Goal: Task Accomplishment & Management: Manage account settings

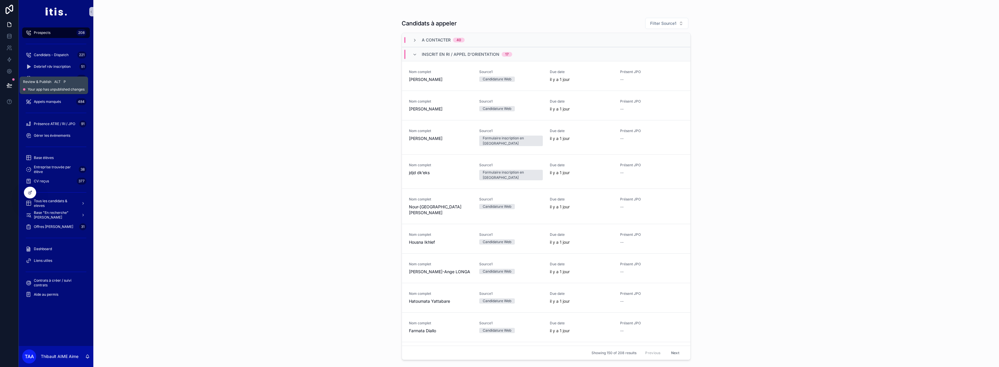
click at [7, 84] on icon at bounding box center [9, 85] width 6 height 6
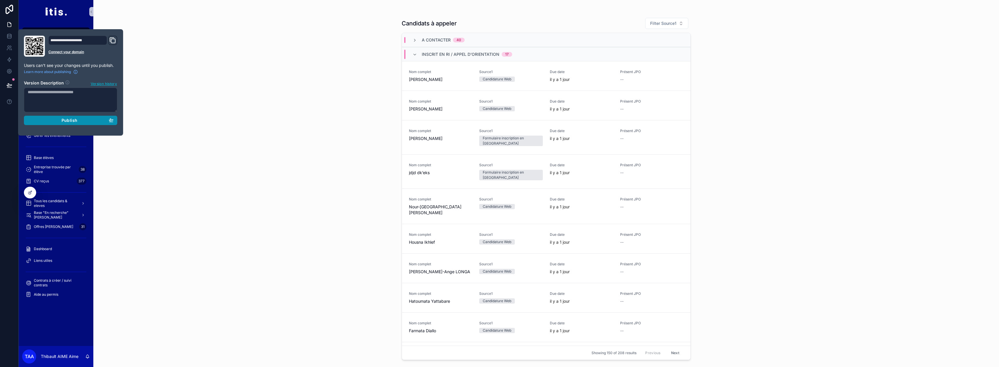
click at [52, 120] on div "Publish" at bounding box center [71, 120] width 86 height 5
click at [188, 113] on div "Candidats à appeler Filter Source1 A contacter 40 Inscrit en RI / appel d'orien…" at bounding box center [546, 183] width 906 height 367
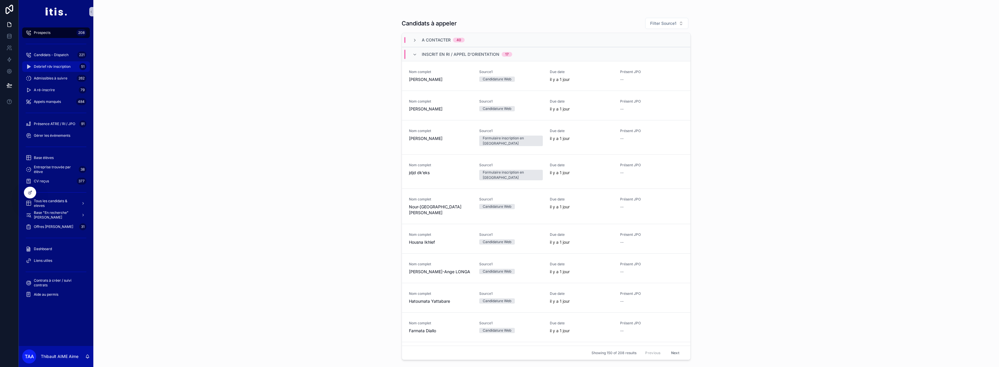
click at [58, 64] on span "Debrief rdv inscription" at bounding box center [52, 66] width 37 height 5
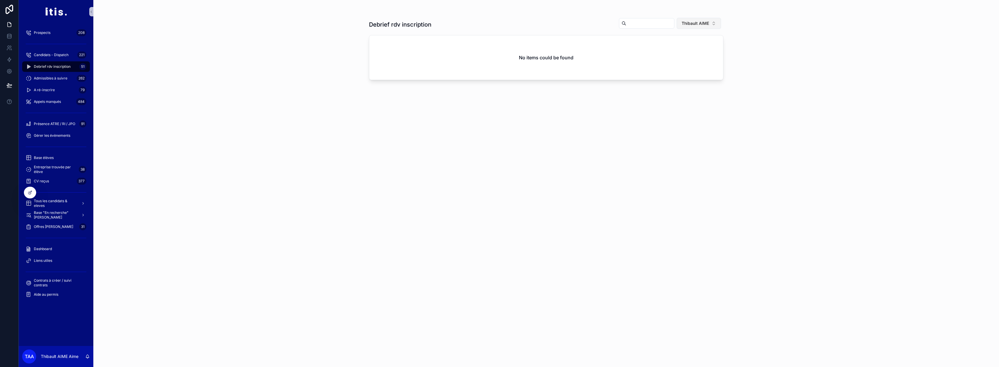
click at [691, 25] on span "Thibault AIME" at bounding box center [695, 23] width 27 height 6
click at [679, 47] on div "None" at bounding box center [702, 46] width 70 height 9
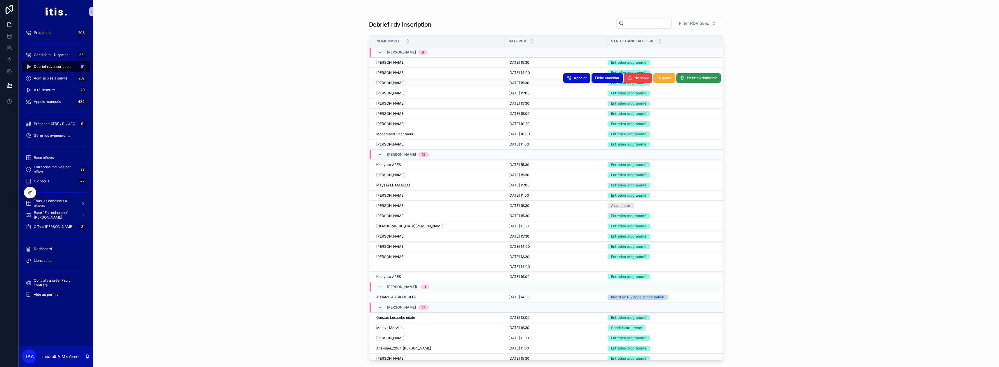
click at [689, 76] on span "Passer Admissible" at bounding box center [702, 78] width 30 height 5
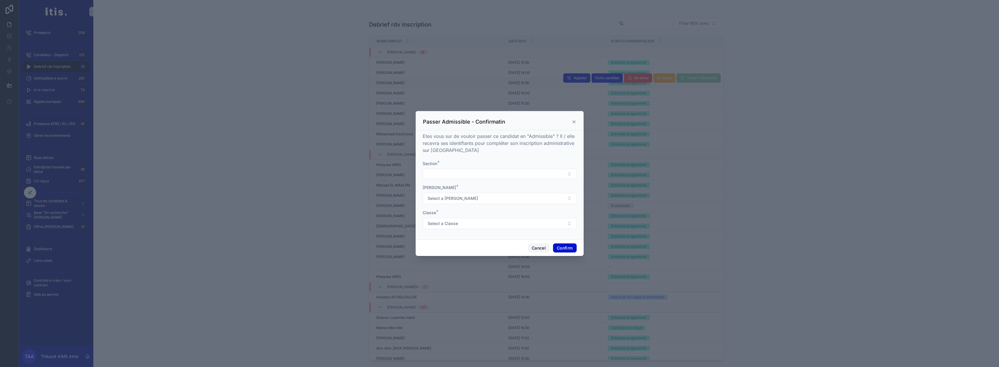
click at [539, 250] on button "Cancel" at bounding box center [539, 247] width 22 height 9
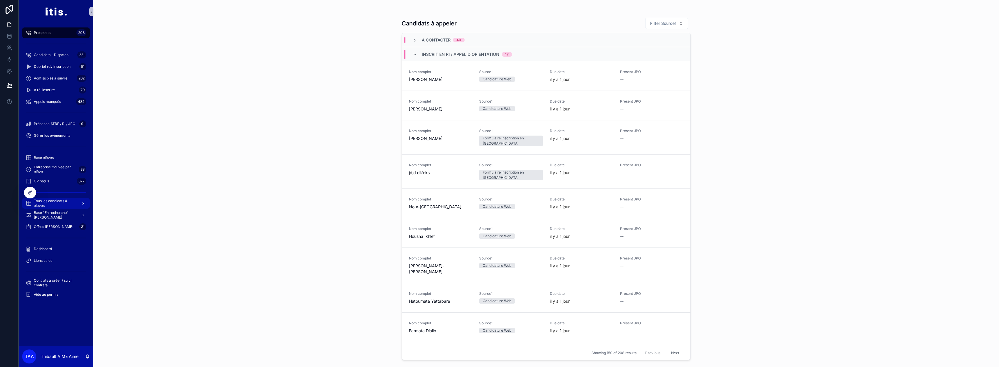
click at [63, 203] on span "Tous les candidats & eleves" at bounding box center [55, 202] width 43 height 9
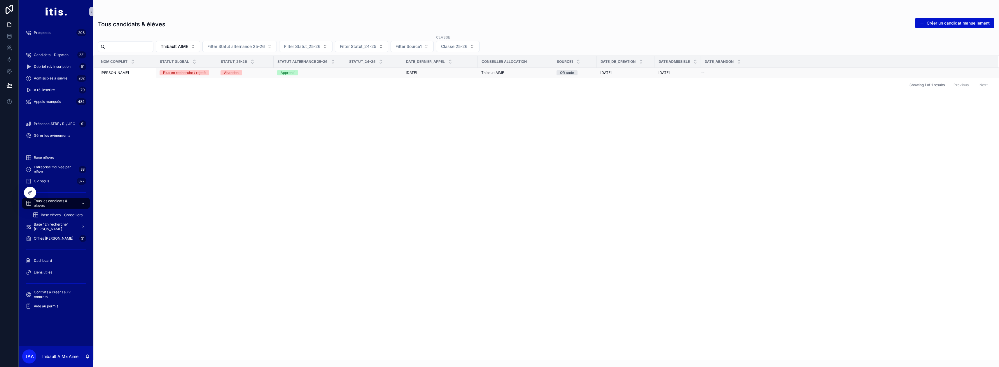
click at [134, 74] on div "[PERSON_NAME] [PERSON_NAME]" at bounding box center [127, 72] width 52 height 5
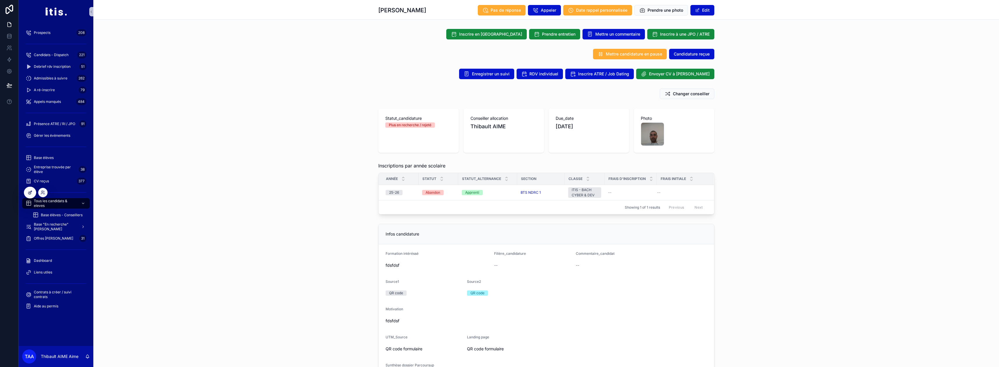
click at [29, 192] on icon at bounding box center [29, 192] width 3 height 3
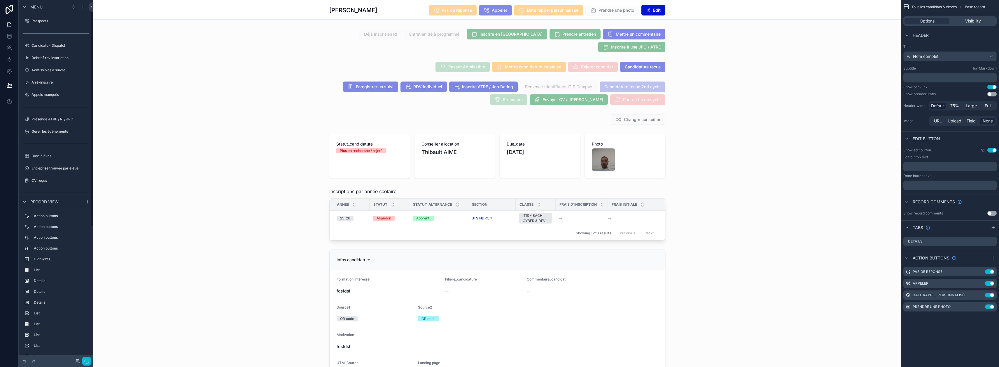
click at [362, 220] on div "scrollable content" at bounding box center [497, 213] width 808 height 57
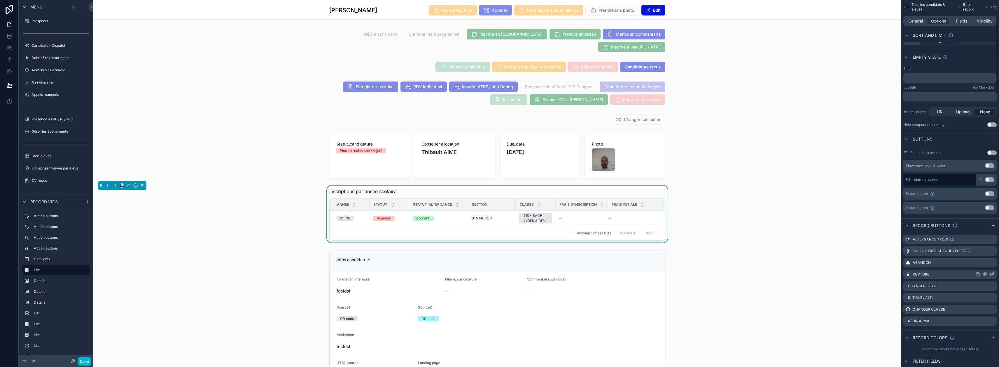
scroll to position [88, 0]
click at [996, 221] on icon "scrollable content" at bounding box center [993, 220] width 5 height 5
click at [994, 328] on icon "scrollable content" at bounding box center [993, 326] width 2 height 2
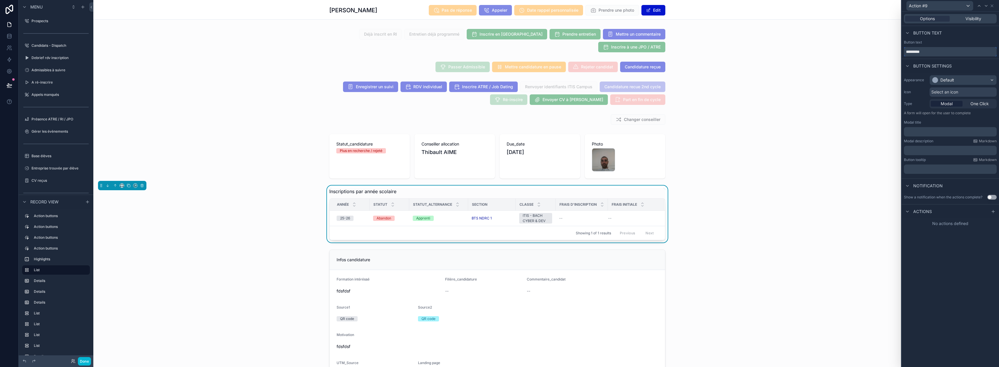
drag, startPoint x: 937, startPoint y: 53, endPoint x: 908, endPoint y: 50, distance: 29.6
click at [908, 50] on div "Button text *********" at bounding box center [950, 48] width 97 height 16
type input "**********"
click at [976, 78] on div "Default" at bounding box center [963, 79] width 67 height 9
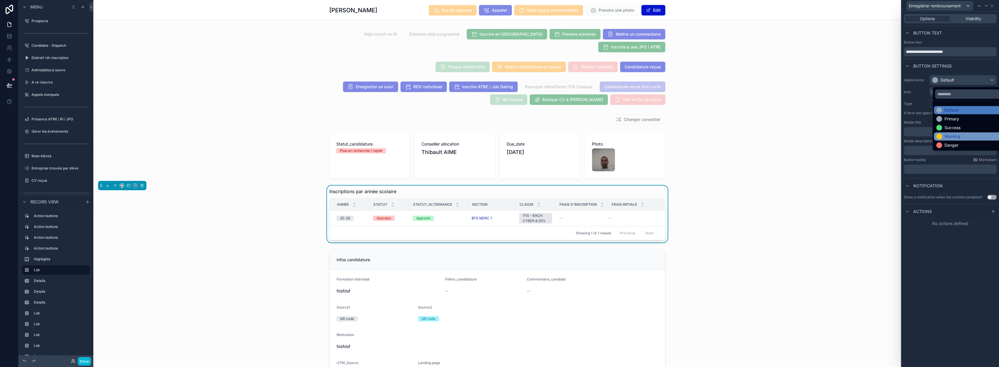
click at [958, 134] on div "Warning" at bounding box center [953, 136] width 16 height 6
click at [982, 105] on span "One Click" at bounding box center [980, 104] width 18 height 6
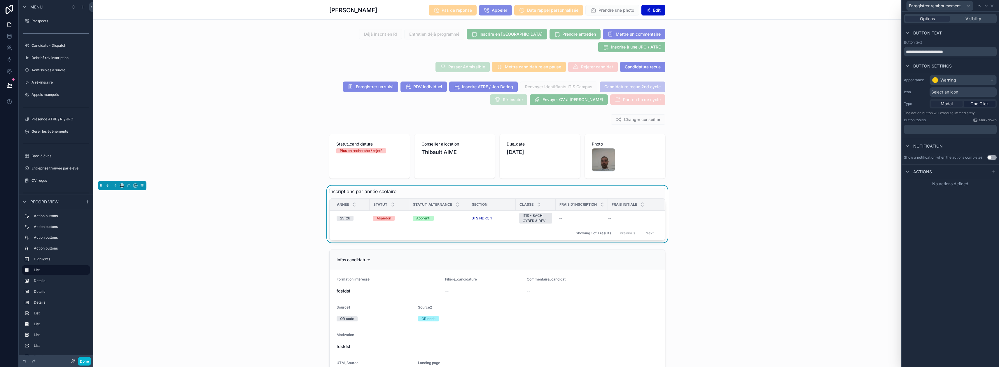
click at [958, 104] on div "Modal" at bounding box center [947, 104] width 32 height 6
click at [957, 91] on span "Select an icon" at bounding box center [945, 92] width 27 height 6
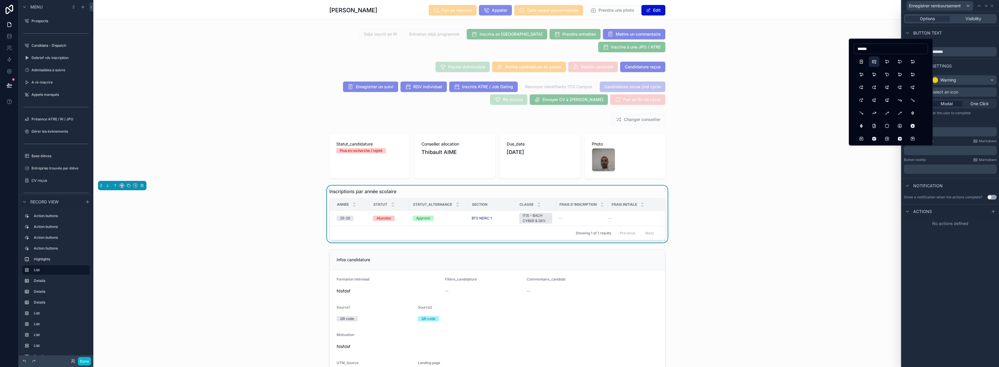
type input "******"
click at [873, 60] on button "CreditCardRefund" at bounding box center [874, 61] width 11 height 11
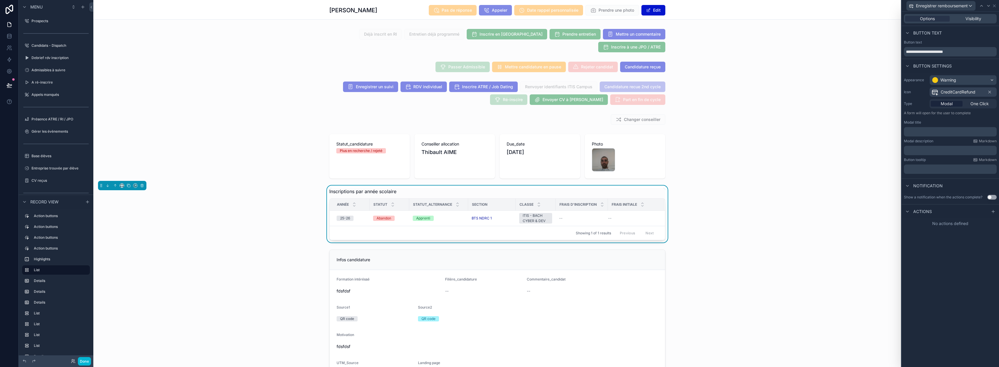
click at [950, 134] on p "﻿" at bounding box center [951, 132] width 89 height 6
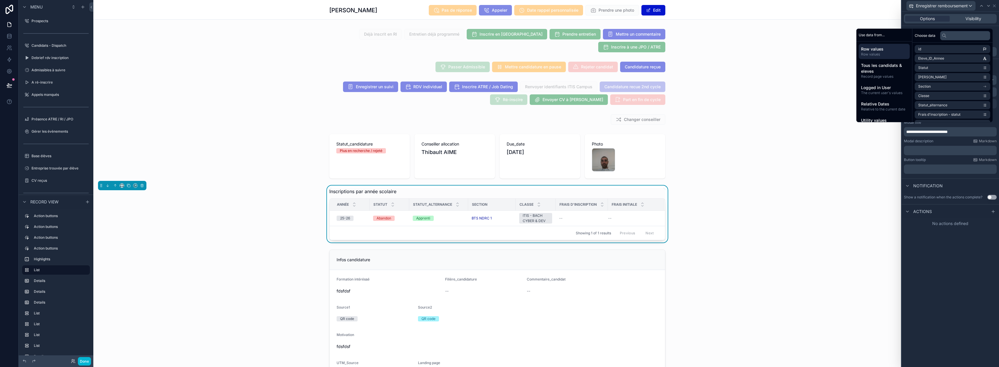
click at [949, 149] on p "﻿" at bounding box center [951, 150] width 89 height 6
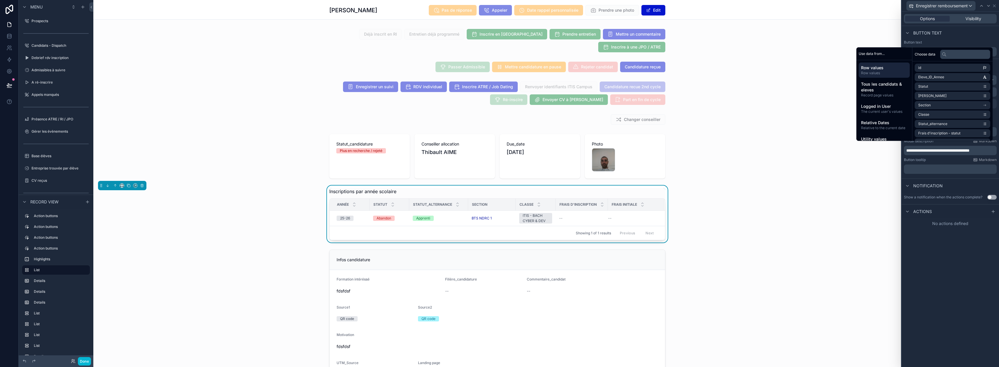
scroll to position [0, 0]
click at [981, 220] on div "Actions" at bounding box center [950, 216] width 97 height 14
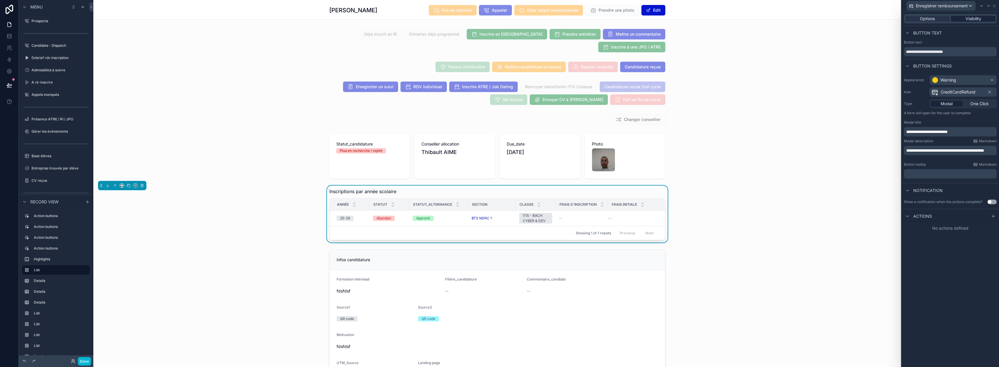
click at [973, 18] on span "Visibility" at bounding box center [974, 19] width 16 height 6
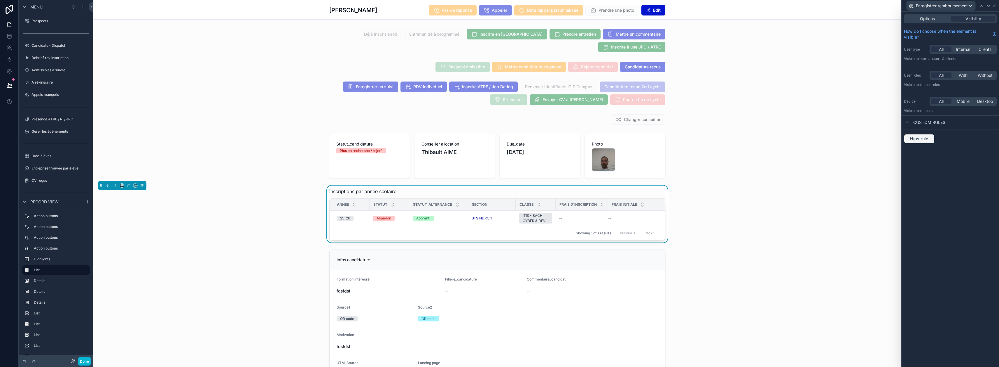
click at [931, 141] on span "New rule" at bounding box center [919, 138] width 23 height 5
click at [934, 144] on span "**********" at bounding box center [923, 144] width 22 height 6
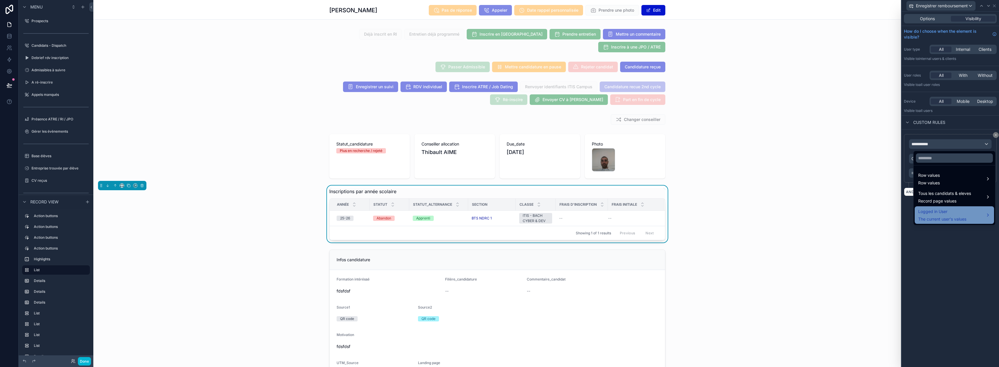
click at [959, 213] on span "Logged in User" at bounding box center [943, 211] width 48 height 7
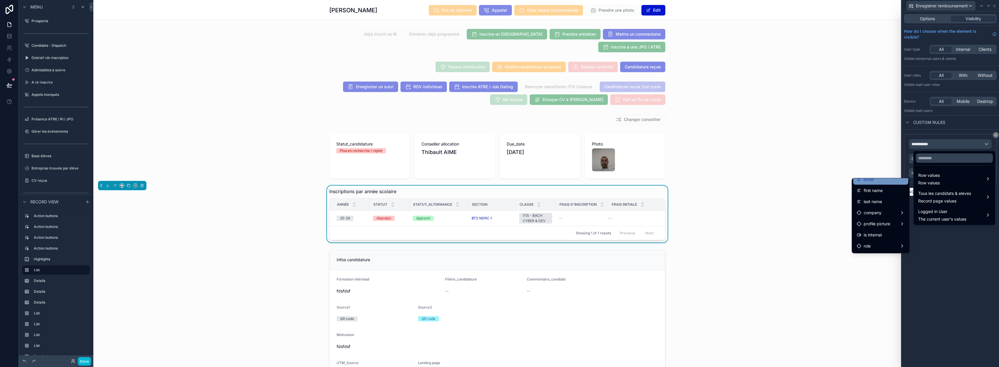
scroll to position [29, 0]
click at [886, 233] on div "role" at bounding box center [881, 232] width 48 height 7
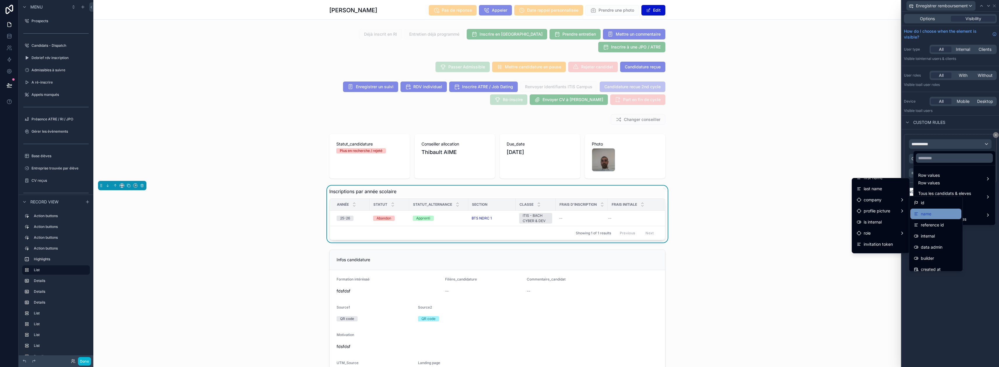
click at [938, 215] on div "name" at bounding box center [936, 213] width 44 height 7
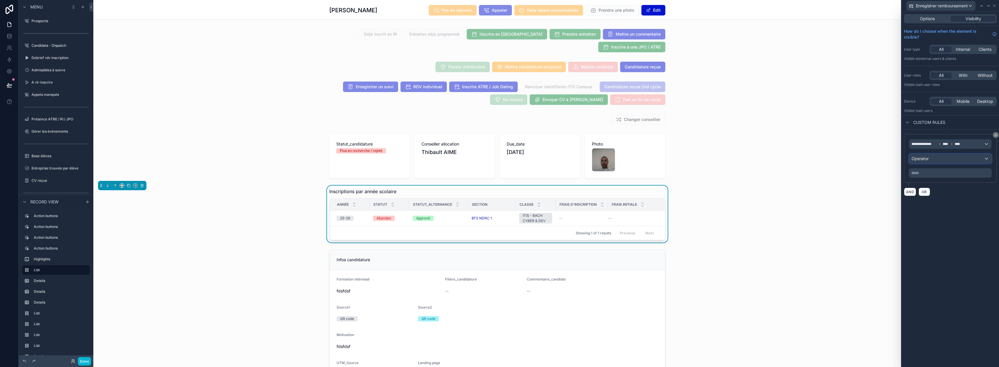
click at [939, 161] on div "Operator" at bounding box center [951, 158] width 82 height 9
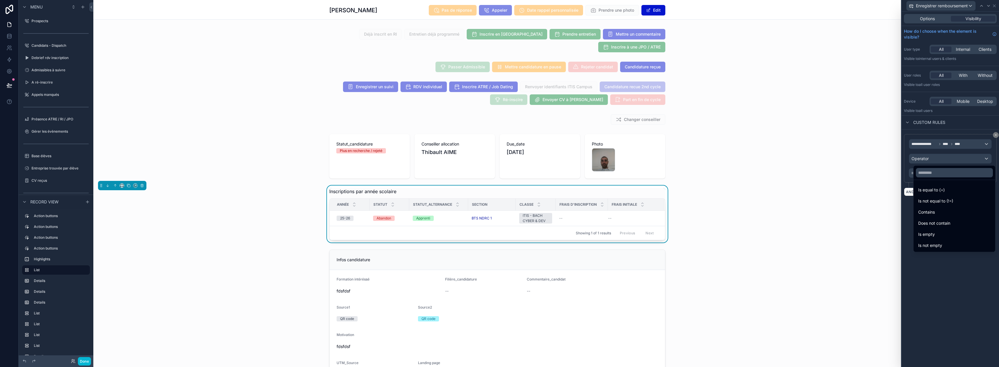
click at [950, 145] on div at bounding box center [950, 183] width 97 height 367
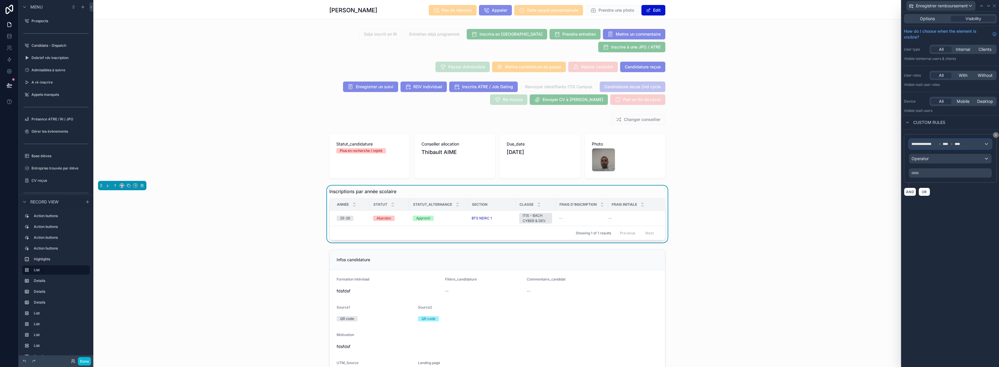
click at [954, 145] on icon at bounding box center [952, 144] width 4 height 4
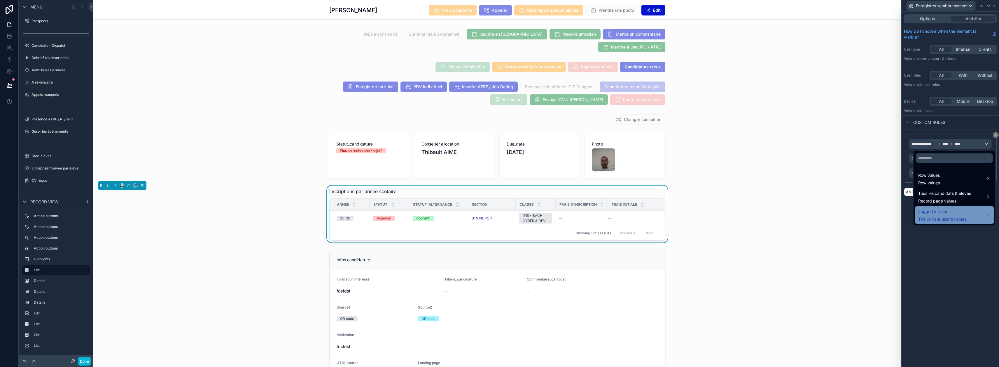
click at [950, 216] on div "Logged in User The current user's values" at bounding box center [943, 215] width 48 height 14
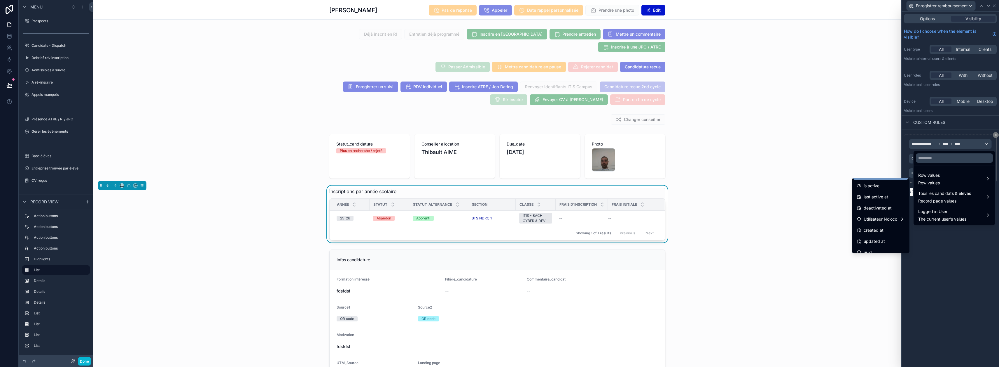
scroll to position [104, 0]
click at [894, 213] on span "Utilisateur Noloco" at bounding box center [881, 213] width 34 height 7
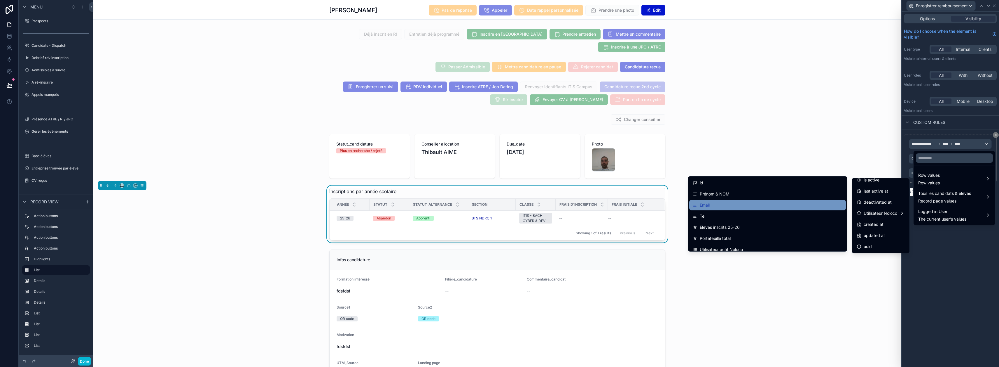
scroll to position [29, 0]
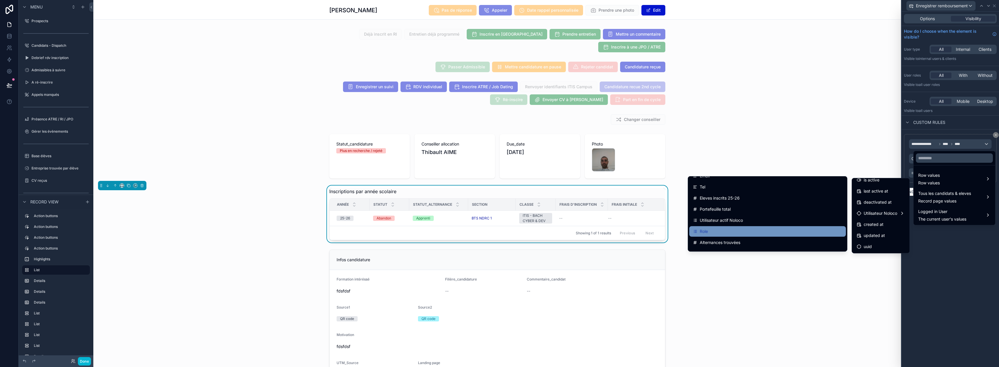
click at [750, 232] on div "Role" at bounding box center [768, 231] width 150 height 7
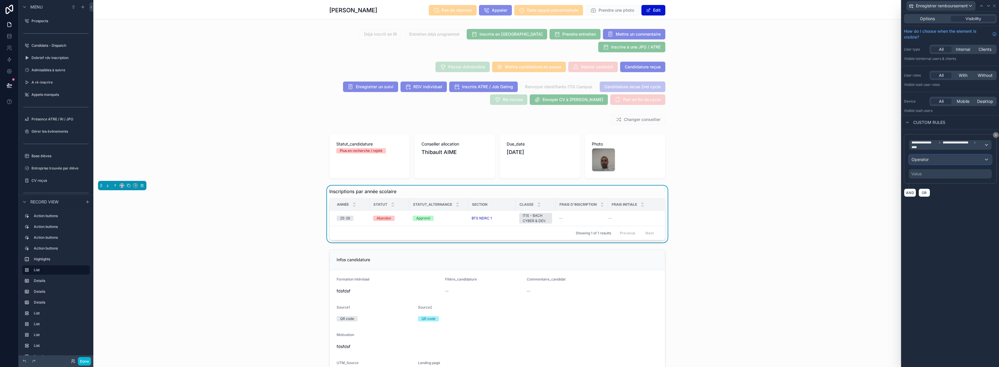
click at [940, 159] on div "Operator" at bounding box center [951, 159] width 82 height 9
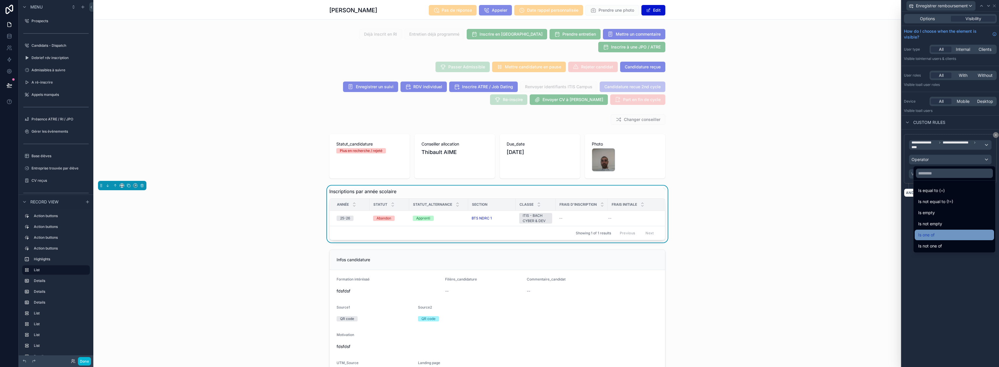
click at [938, 236] on div "Is one of" at bounding box center [955, 234] width 72 height 7
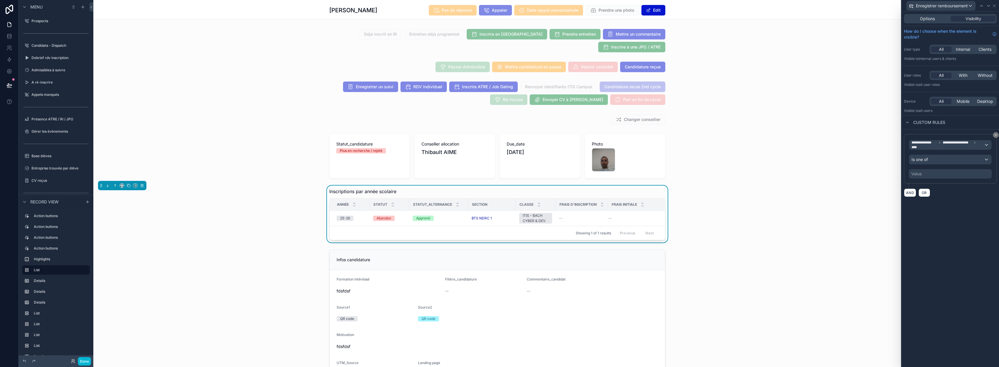
click at [941, 174] on div "Value" at bounding box center [950, 173] width 83 height 9
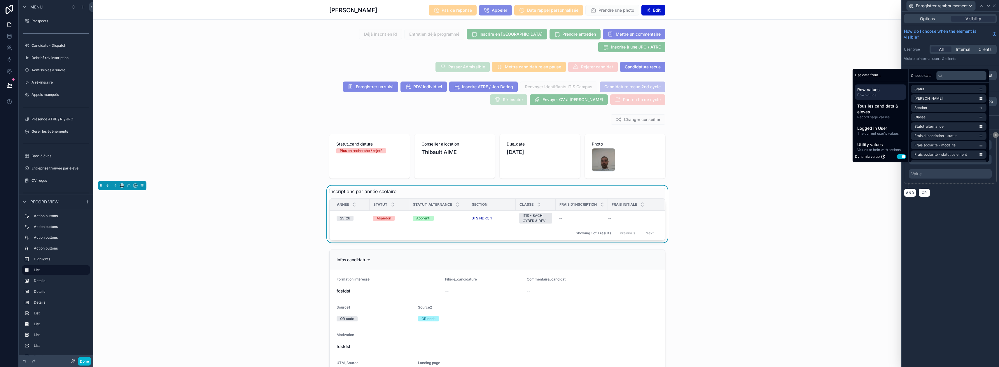
click at [904, 159] on button "Use setting" at bounding box center [901, 156] width 9 height 5
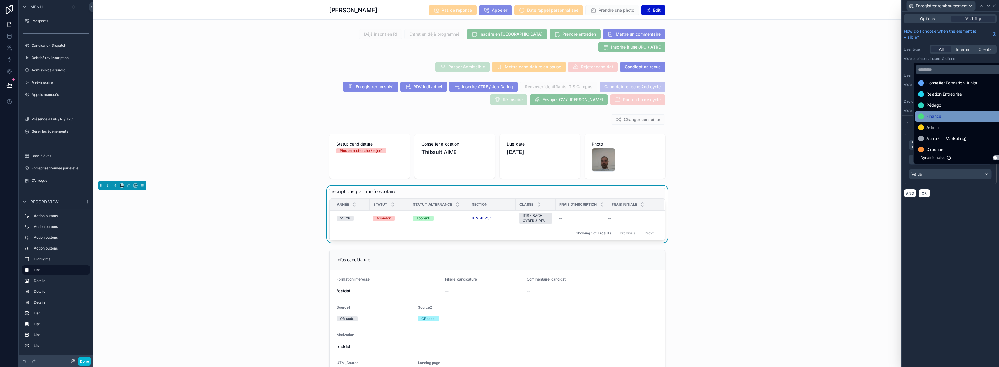
scroll to position [23, 0]
click at [953, 112] on div "Finance" at bounding box center [962, 108] width 86 height 7
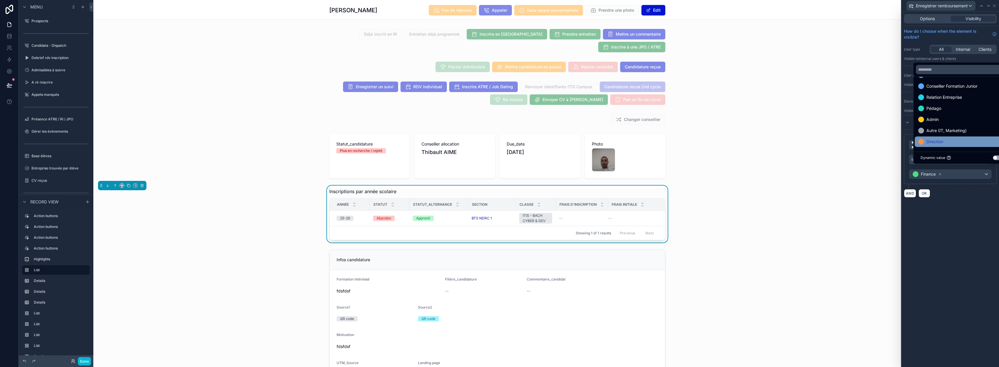
click at [945, 145] on div "Direction" at bounding box center [962, 141] width 86 height 7
click at [974, 208] on div "**********" at bounding box center [950, 189] width 97 height 355
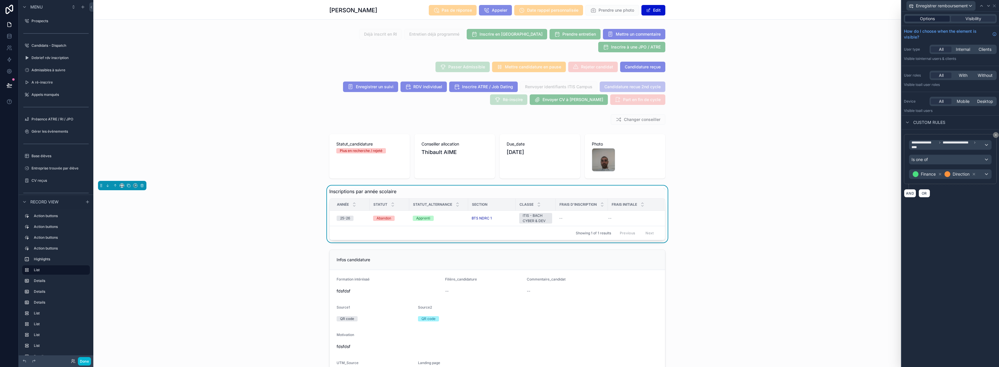
click at [939, 19] on div "Options" at bounding box center [928, 19] width 45 height 6
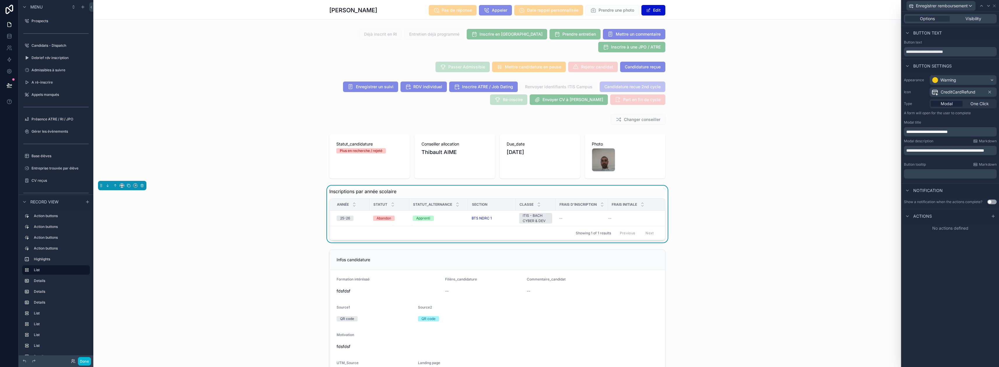
drag, startPoint x: 997, startPoint y: 217, endPoint x: 986, endPoint y: 221, distance: 12.1
click at [996, 217] on icon at bounding box center [993, 216] width 5 height 5
click at [965, 238] on div "Select a type" at bounding box center [951, 239] width 88 height 9
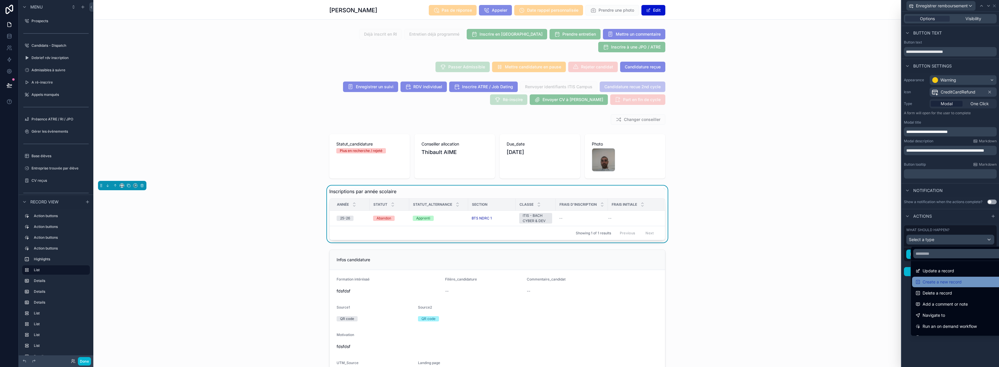
click at [946, 280] on span "Create a new record" at bounding box center [942, 281] width 39 height 7
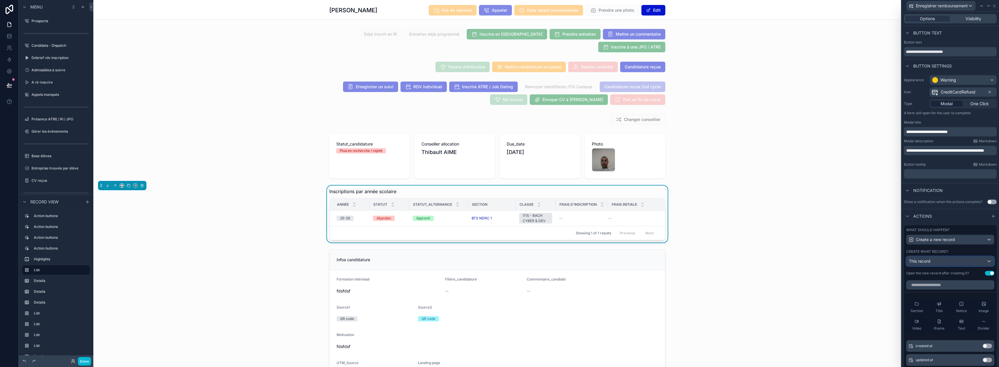
click at [945, 264] on div "This record" at bounding box center [951, 260] width 88 height 9
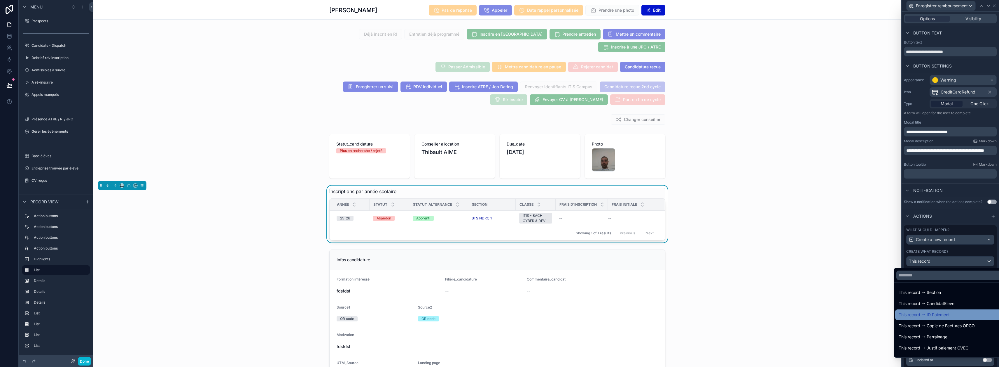
click at [943, 312] on span "ID Paiement" at bounding box center [938, 314] width 23 height 7
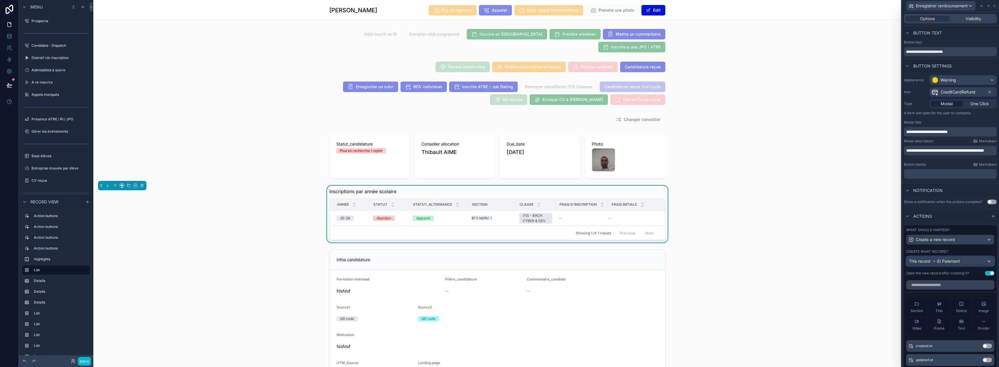
click at [957, 261] on span "ID Paiement" at bounding box center [948, 261] width 23 height 6
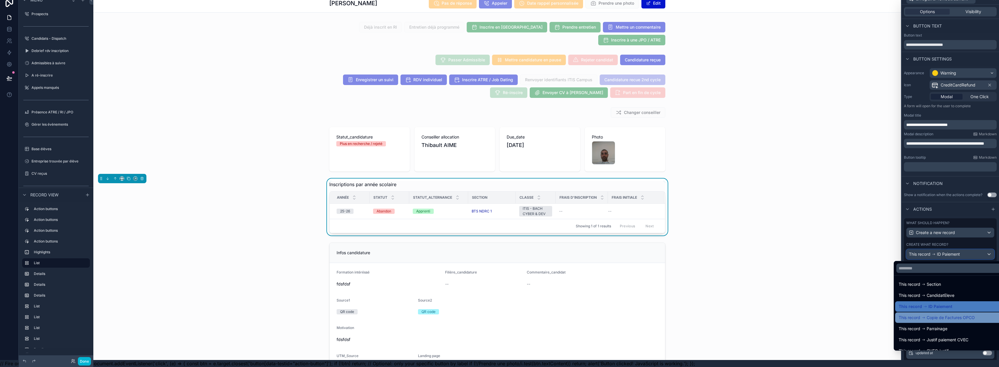
scroll to position [0, 0]
click at [949, 305] on span "ID Paiement" at bounding box center [941, 307] width 24 height 7
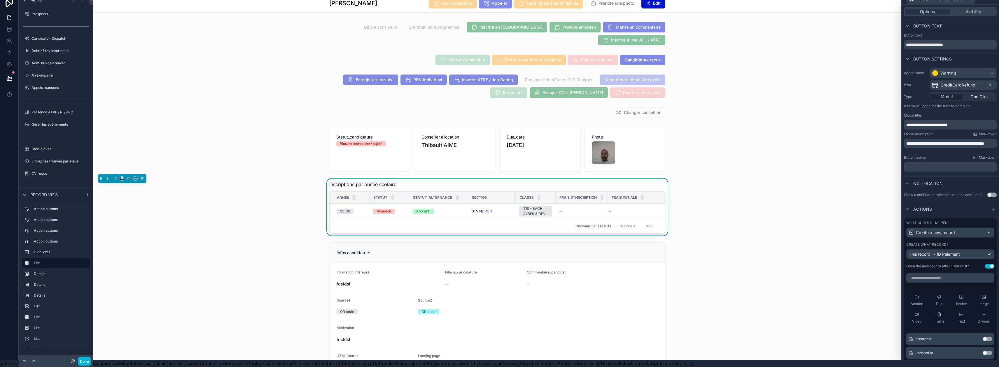
click at [987, 264] on button "Use setting" at bounding box center [989, 266] width 9 height 5
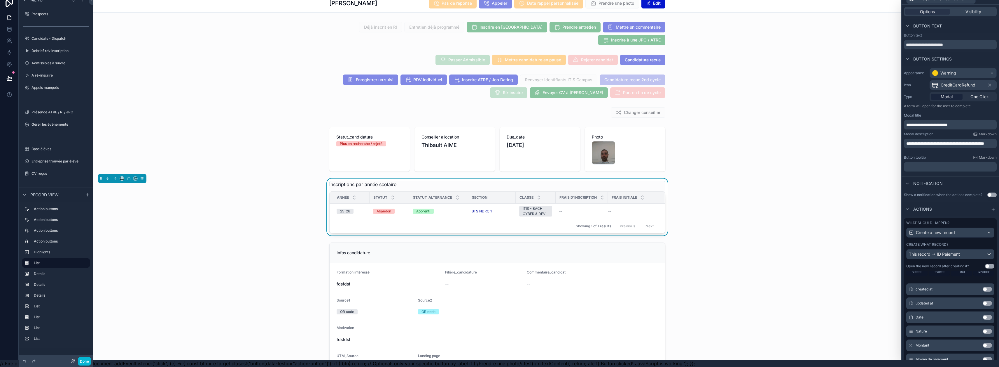
scroll to position [58, 0]
click at [983, 306] on button "Use setting" at bounding box center [987, 308] width 9 height 5
click at [983, 325] on button "Use setting" at bounding box center [987, 327] width 9 height 5
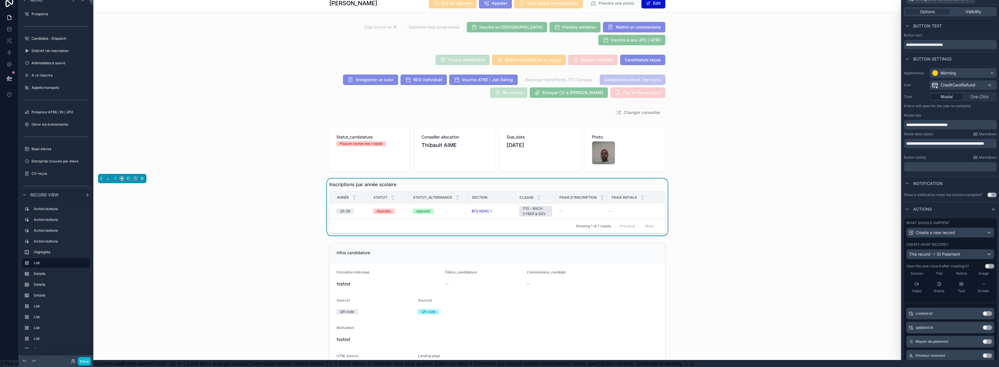
scroll to position [86, 0]
click at [983, 325] on button "Use setting" at bounding box center [987, 327] width 9 height 5
click at [983, 310] on button "Use setting" at bounding box center [987, 312] width 9 height 5
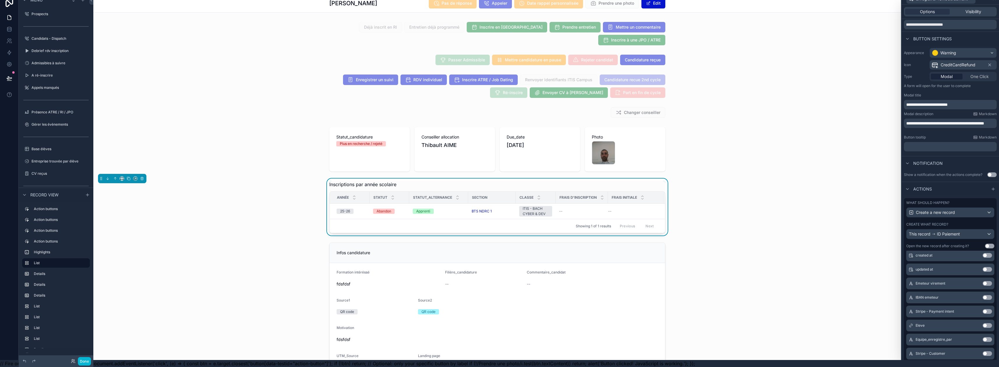
scroll to position [29, 0]
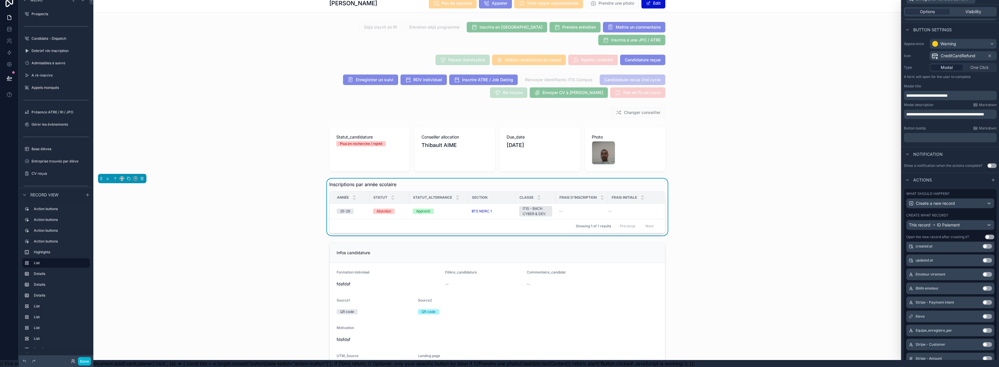
click at [983, 314] on button "Use setting" at bounding box center [987, 316] width 9 height 5
click at [983, 328] on button "Use setting" at bounding box center [987, 330] width 9 height 5
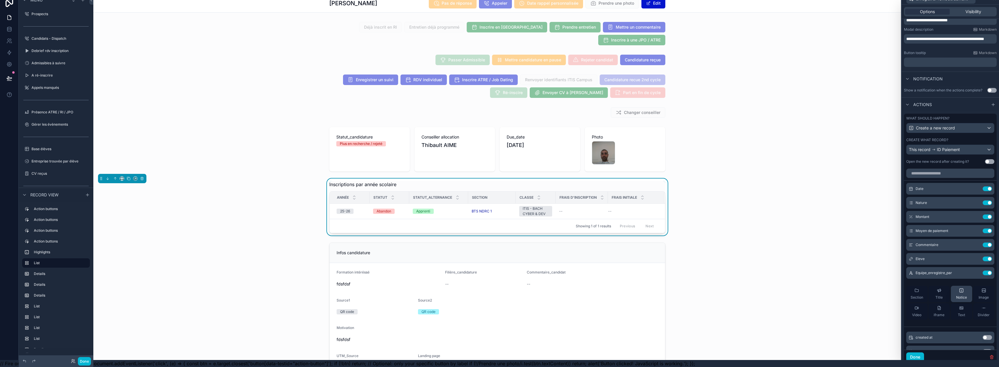
scroll to position [95, 0]
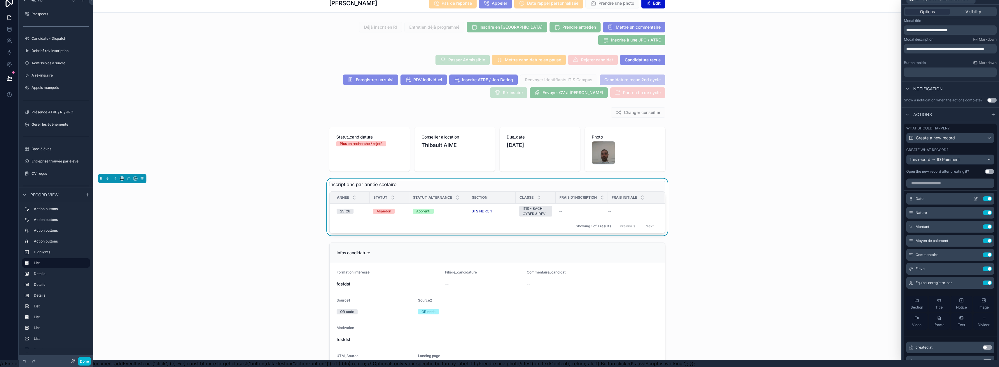
click at [969, 193] on div "Date Use setting" at bounding box center [951, 199] width 88 height 12
click at [975, 198] on icon at bounding box center [976, 199] width 3 height 3
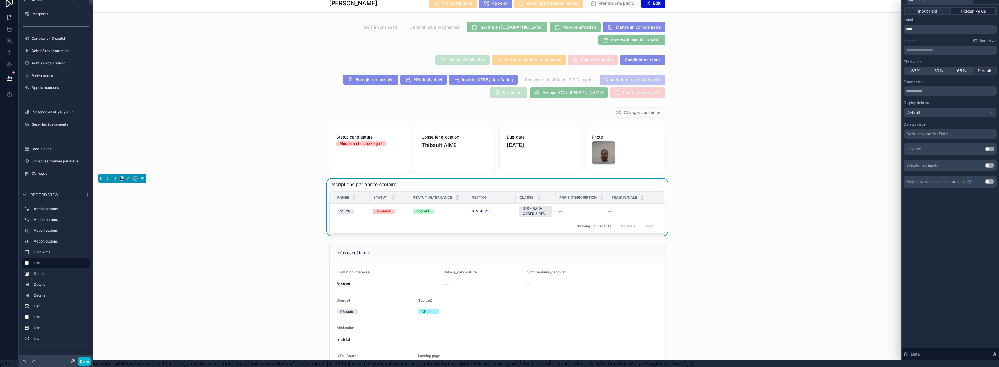
click at [979, 8] on span "Hidden value" at bounding box center [973, 11] width 25 height 6
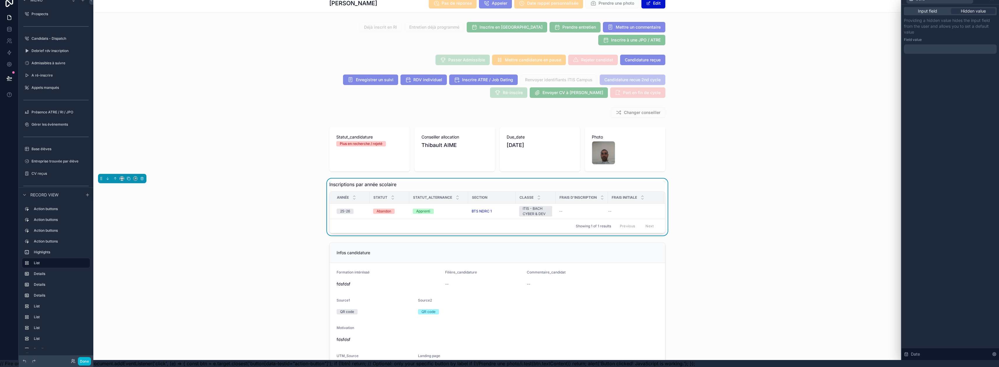
click at [953, 46] on div at bounding box center [950, 48] width 93 height 9
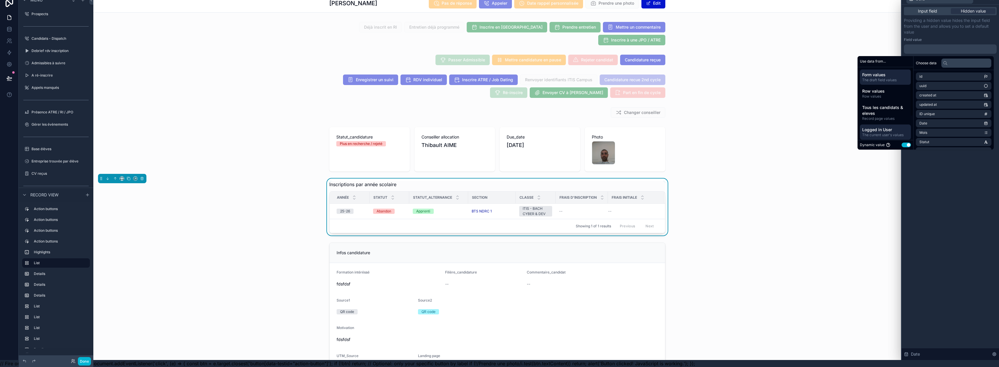
click at [898, 132] on span "The current user's values" at bounding box center [886, 134] width 46 height 5
click at [940, 170] on div "Input field Hidden value Providing a hidden value hides the input field from th…" at bounding box center [950, 182] width 97 height 355
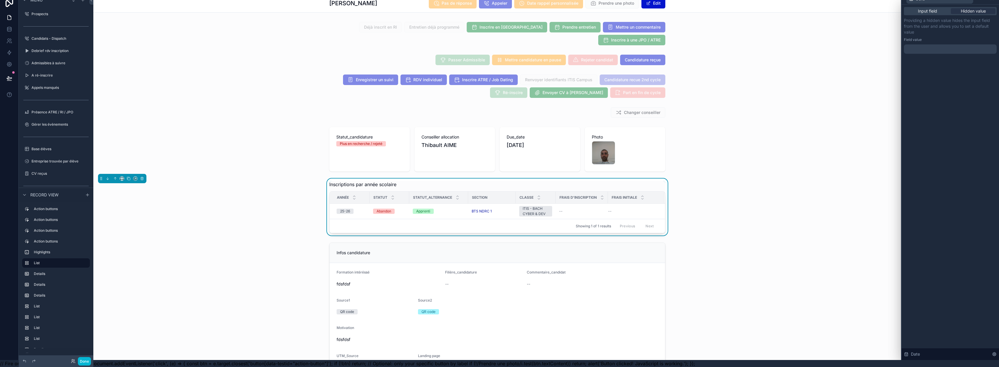
click at [939, 45] on div at bounding box center [950, 48] width 93 height 9
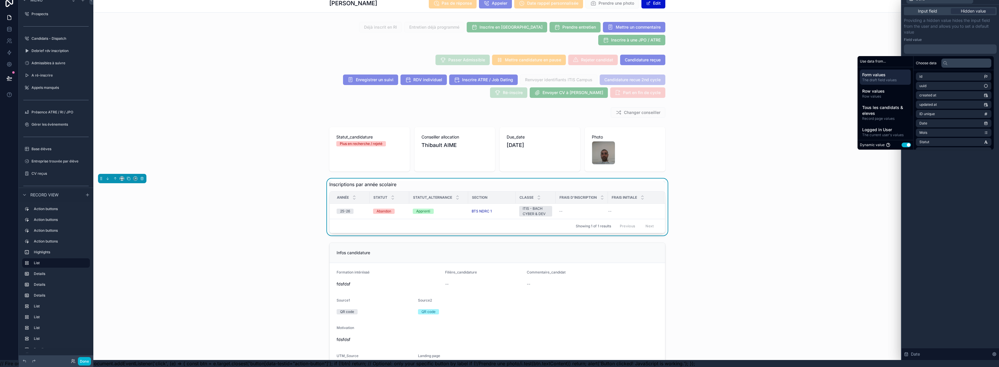
click at [907, 142] on button "Use setting" at bounding box center [906, 144] width 9 height 5
select select "****"
select select "*"
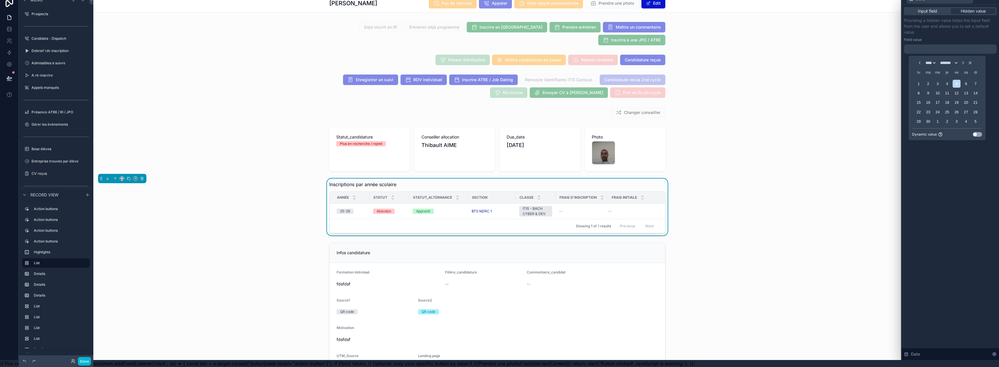
click at [976, 132] on button "Use setting" at bounding box center [977, 134] width 9 height 5
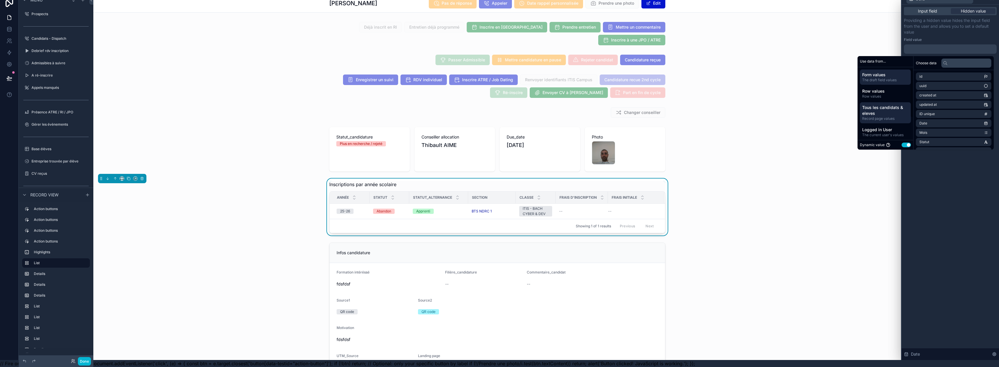
scroll to position [29, 0]
click at [889, 120] on span "Relative to the current date" at bounding box center [886, 122] width 46 height 5
click at [934, 74] on span "[DATE] date" at bounding box center [930, 76] width 20 height 5
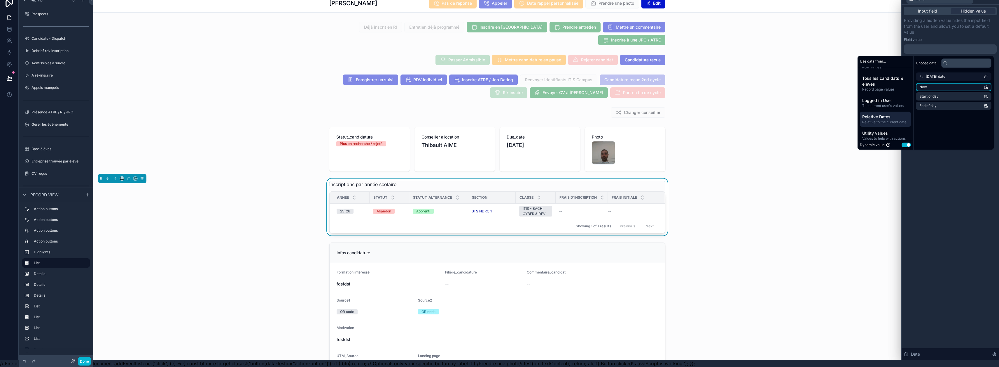
click at [933, 83] on li "Now" at bounding box center [954, 87] width 76 height 8
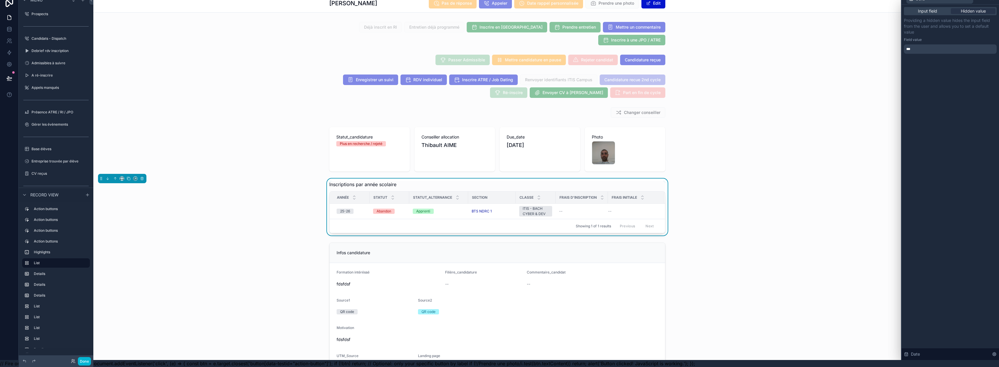
click at [963, 28] on p "Providing a hidden value hides the input field from the user and allows you to …" at bounding box center [950, 27] width 93 height 18
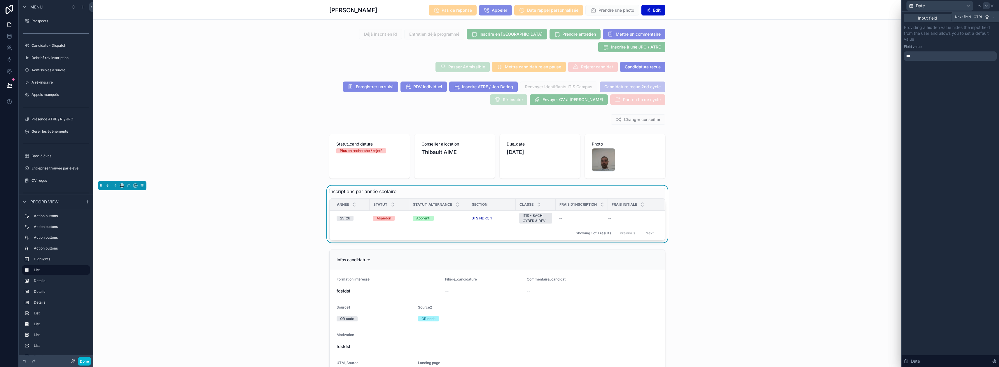
click at [989, 6] on icon at bounding box center [986, 6] width 5 height 5
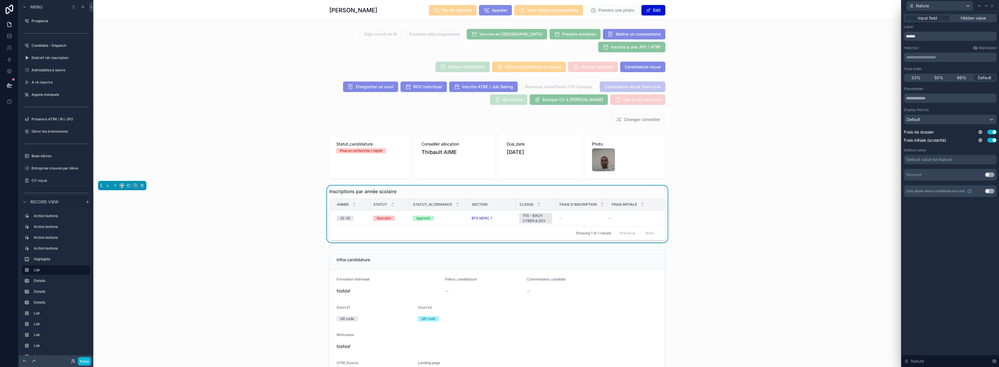
click at [995, 176] on button "Use setting" at bounding box center [989, 174] width 9 height 5
click at [940, 38] on input "******" at bounding box center [950, 36] width 93 height 9
type input "**********"
click at [989, 7] on icon at bounding box center [986, 6] width 5 height 5
click at [993, 134] on button "Use setting" at bounding box center [989, 134] width 9 height 5
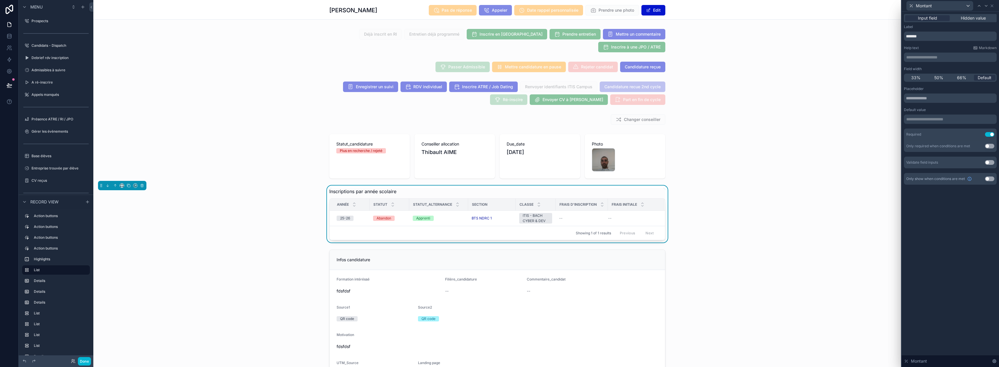
click at [992, 164] on button "Use setting" at bounding box center [989, 162] width 9 height 5
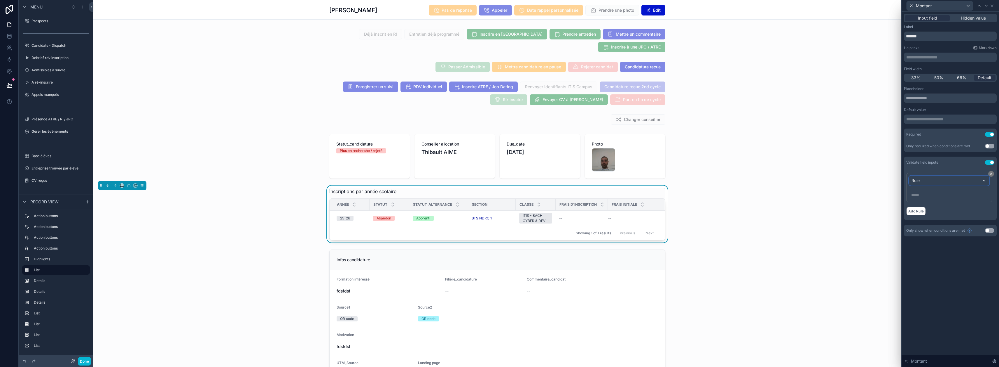
click at [977, 183] on div "Rule" at bounding box center [950, 180] width 80 height 9
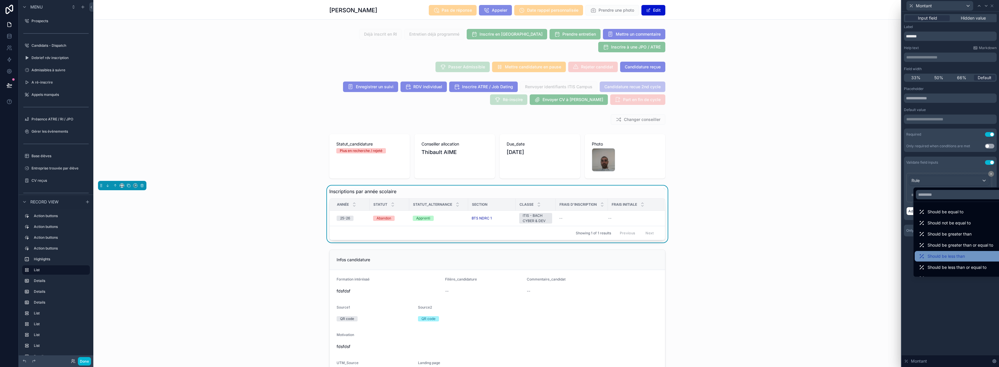
click at [958, 259] on div "Should be less than" at bounding box center [960, 256] width 91 height 11
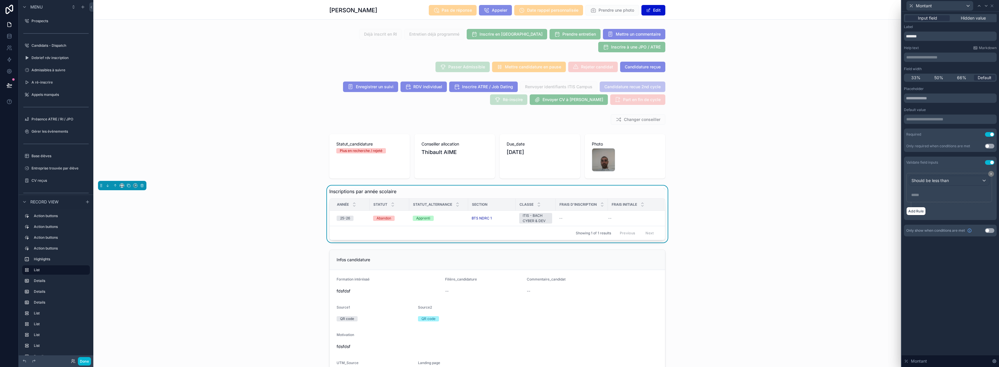
click at [941, 195] on p "***** ﻿" at bounding box center [950, 195] width 77 height 6
click at [952, 249] on div "**********" at bounding box center [950, 131] width 97 height 238
click at [938, 55] on p "**********" at bounding box center [951, 57] width 89 height 6
click at [947, 37] on input "*******" at bounding box center [950, 36] width 93 height 9
type input "**********"
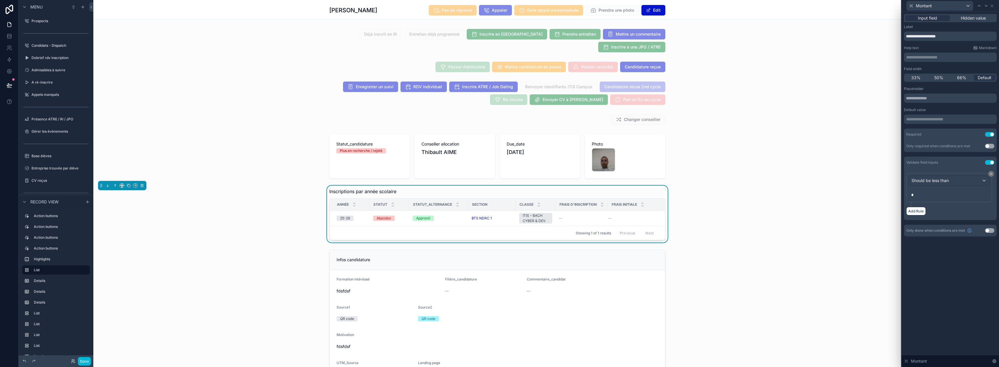
click at [943, 55] on p "**********" at bounding box center [951, 57] width 89 height 6
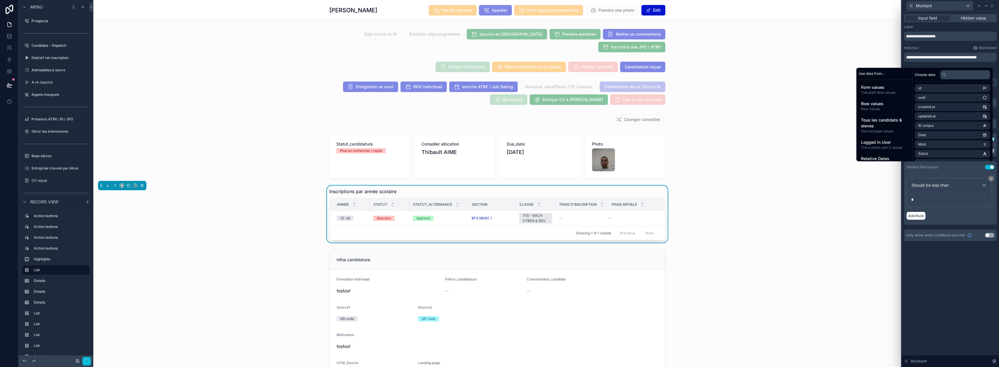
scroll to position [0, 0]
click at [948, 47] on div "Help text Markdown" at bounding box center [950, 48] width 93 height 5
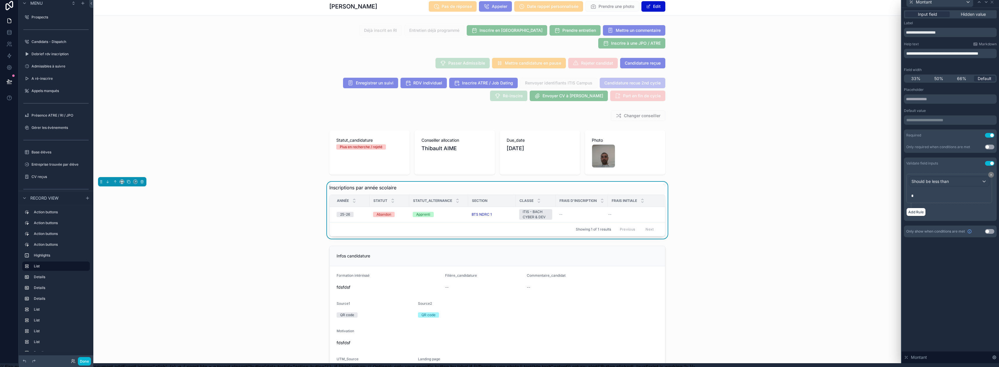
scroll to position [0, 1]
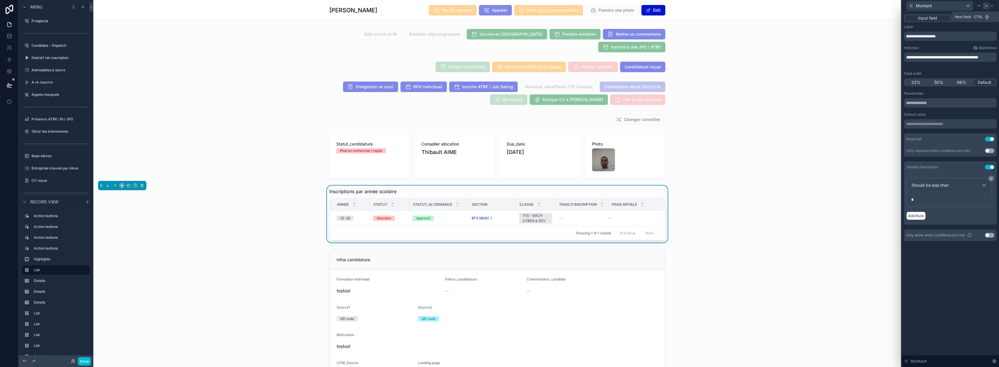
click at [989, 7] on icon at bounding box center [986, 6] width 5 height 5
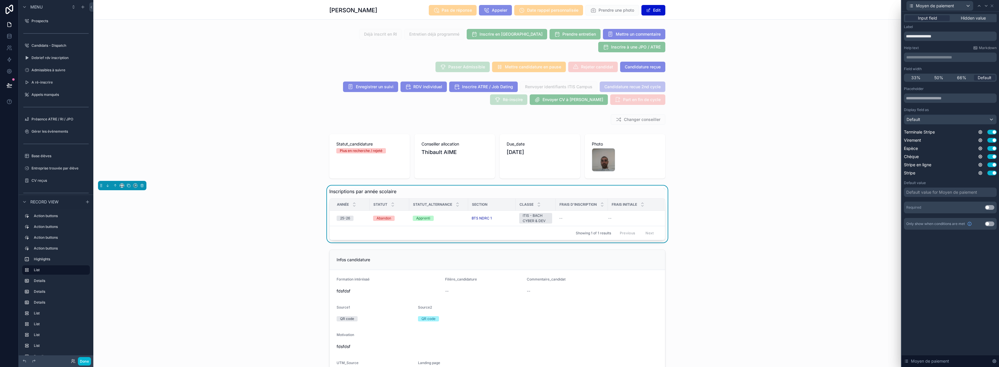
click at [992, 208] on button "Use setting" at bounding box center [989, 207] width 9 height 5
click at [989, 7] on icon at bounding box center [986, 6] width 5 height 5
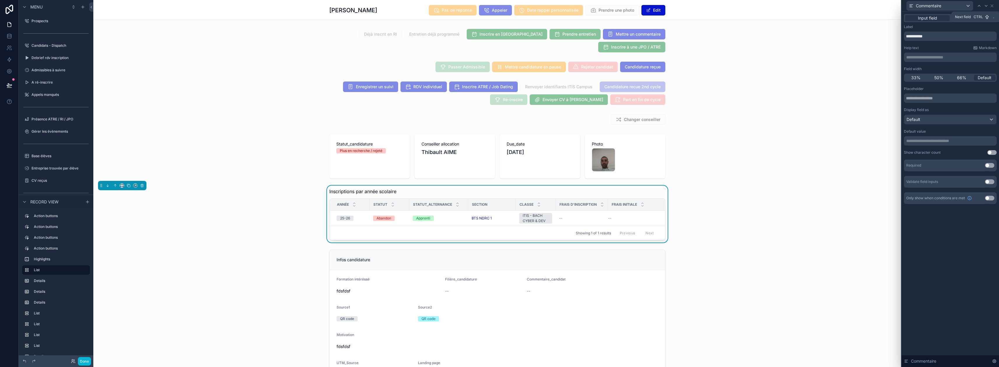
click at [989, 7] on icon at bounding box center [986, 6] width 5 height 5
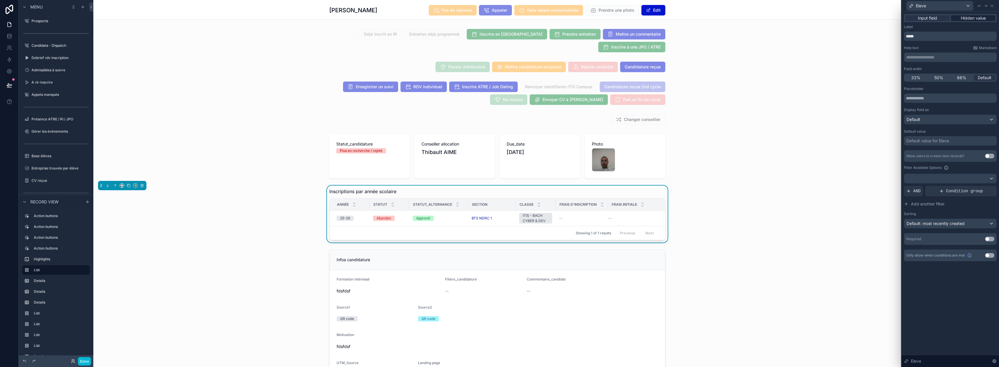
click at [977, 18] on span "Hidden value" at bounding box center [973, 18] width 25 height 6
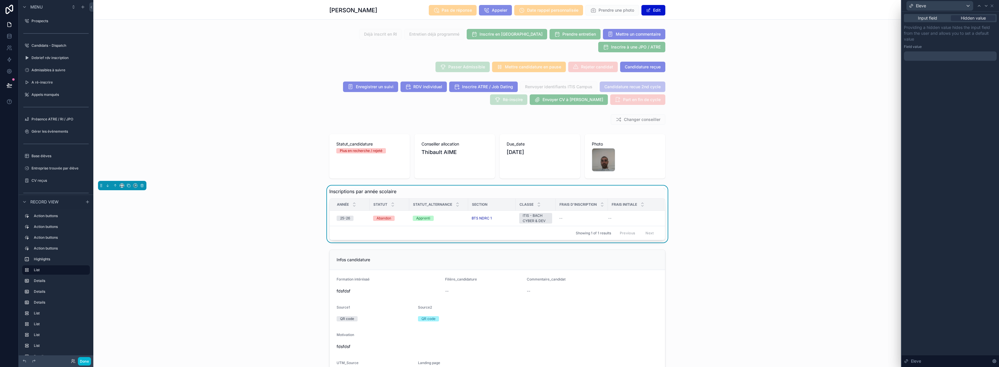
click at [951, 54] on div at bounding box center [950, 55] width 93 height 9
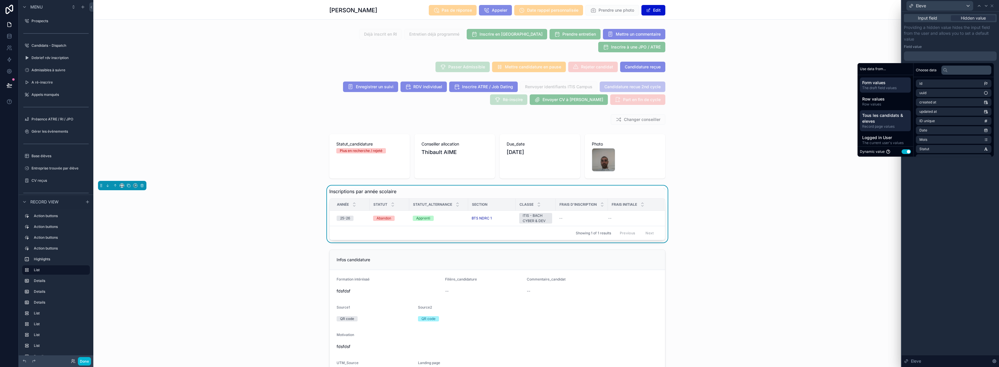
click at [896, 122] on span "Tous les candidats & eleves" at bounding box center [886, 118] width 46 height 12
click at [959, 83] on li "CandidatsEleves item" at bounding box center [954, 83] width 76 height 8
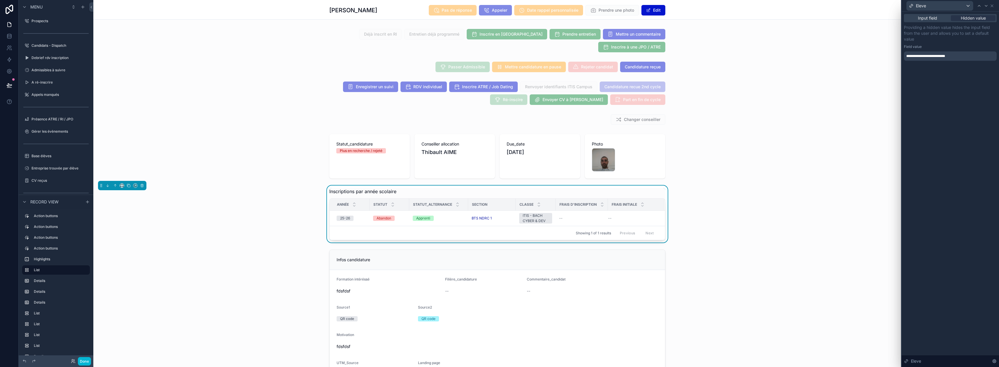
click at [962, 37] on p "Providing a hidden value hides the input field from the user and allows you to …" at bounding box center [950, 34] width 93 height 18
click at [989, 7] on icon at bounding box center [986, 6] width 5 height 5
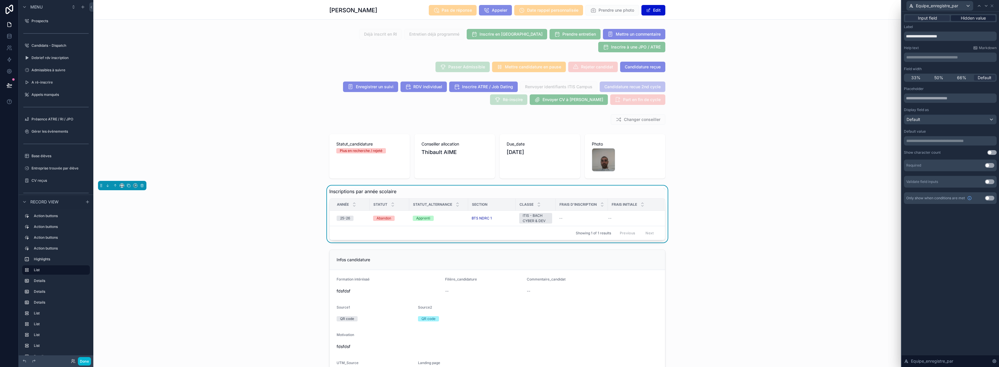
click at [975, 20] on span "Hidden value" at bounding box center [973, 18] width 25 height 6
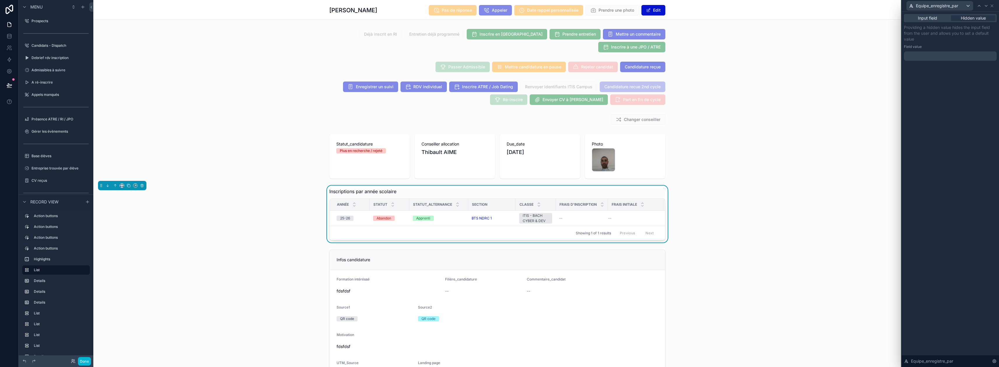
click at [948, 56] on p "﻿" at bounding box center [951, 56] width 89 height 6
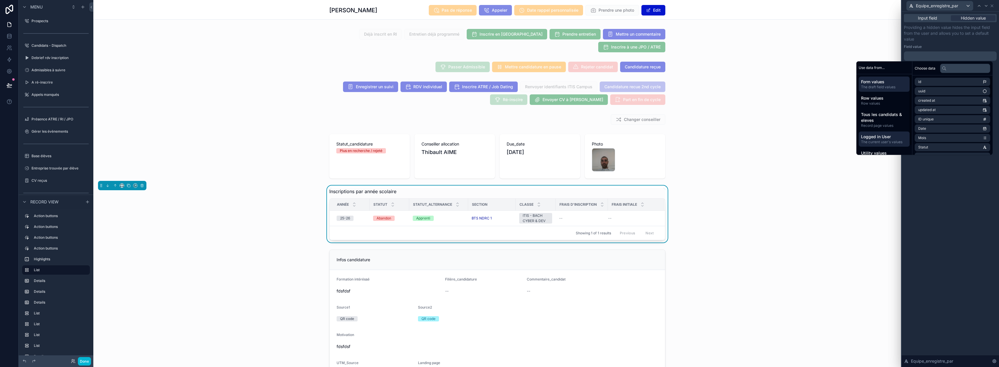
click at [884, 135] on span "Logged in User" at bounding box center [884, 137] width 46 height 6
click at [929, 91] on li "email" at bounding box center [953, 91] width 76 height 8
click at [968, 39] on p "Providing a hidden value hides the input field from the user and allows you to …" at bounding box center [950, 34] width 93 height 18
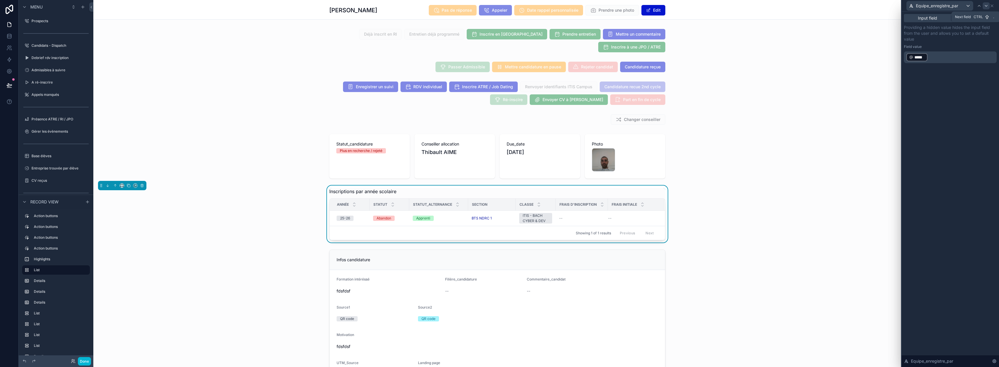
click at [988, 6] on icon at bounding box center [986, 5] width 2 height 1
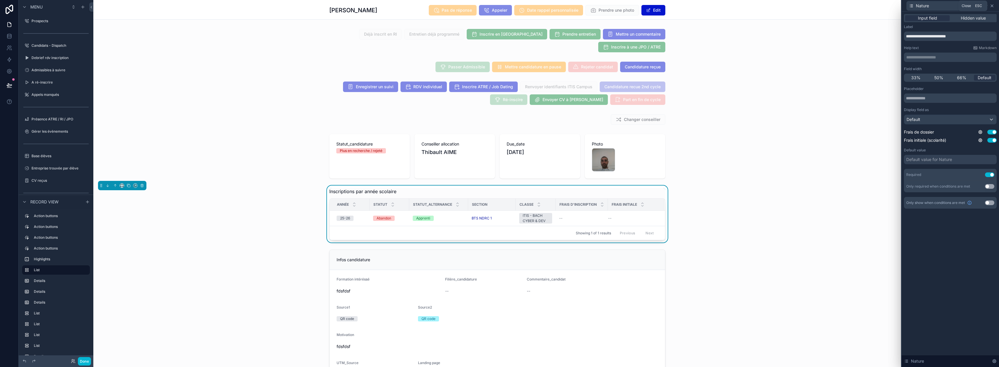
click at [995, 6] on icon at bounding box center [992, 6] width 5 height 5
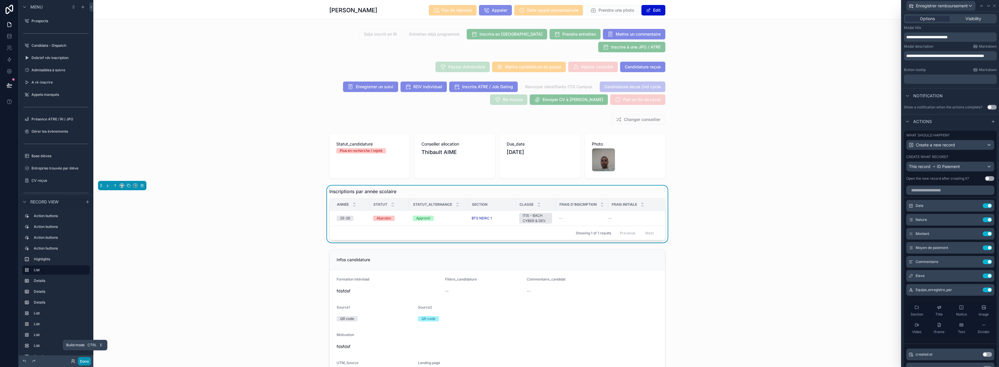
click at [86, 361] on button "Done" at bounding box center [84, 361] width 13 height 8
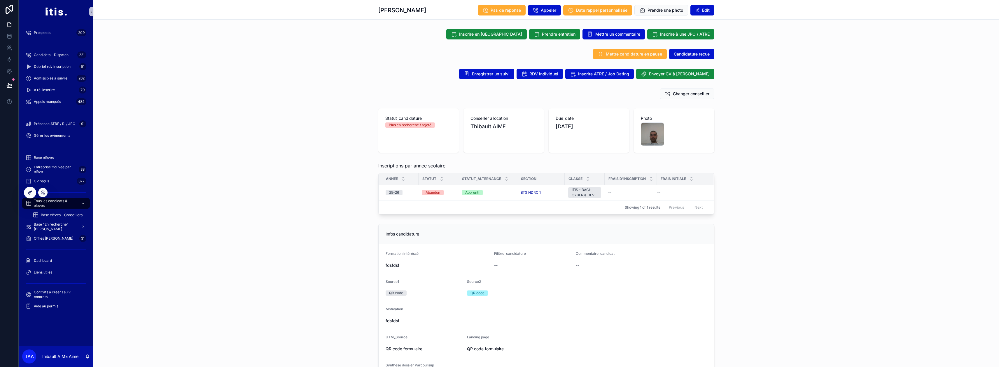
click at [34, 190] on div at bounding box center [30, 192] width 12 height 11
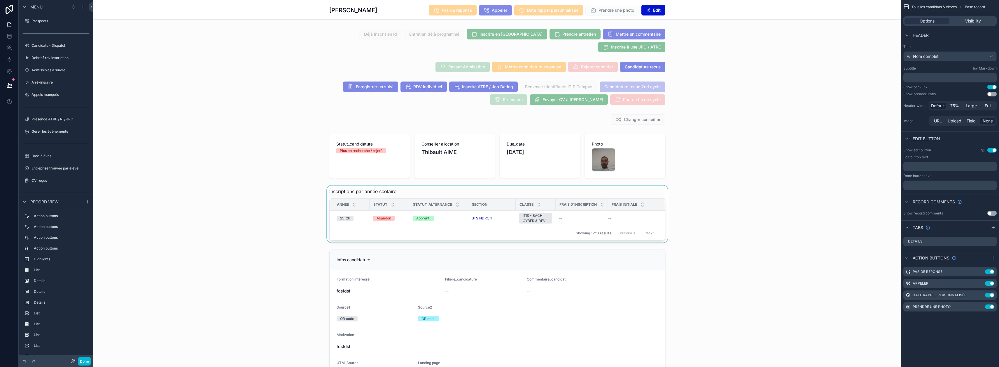
click at [626, 224] on div "scrollable content" at bounding box center [497, 213] width 808 height 57
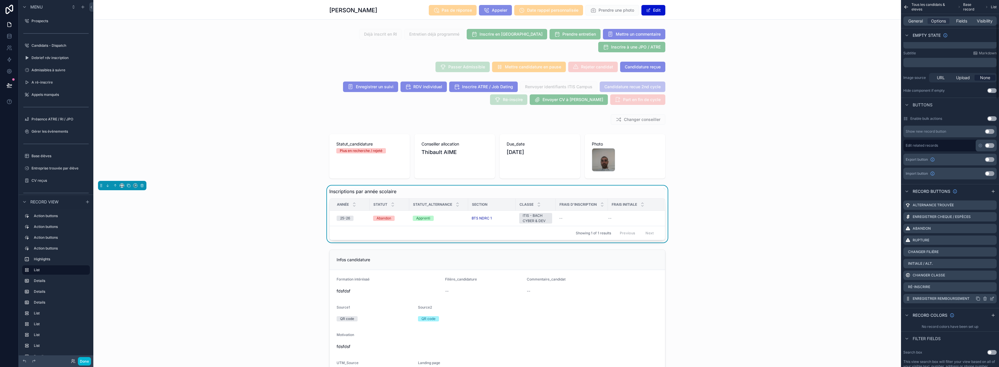
scroll to position [117, 0]
click at [88, 361] on button "Done" at bounding box center [84, 361] width 13 height 8
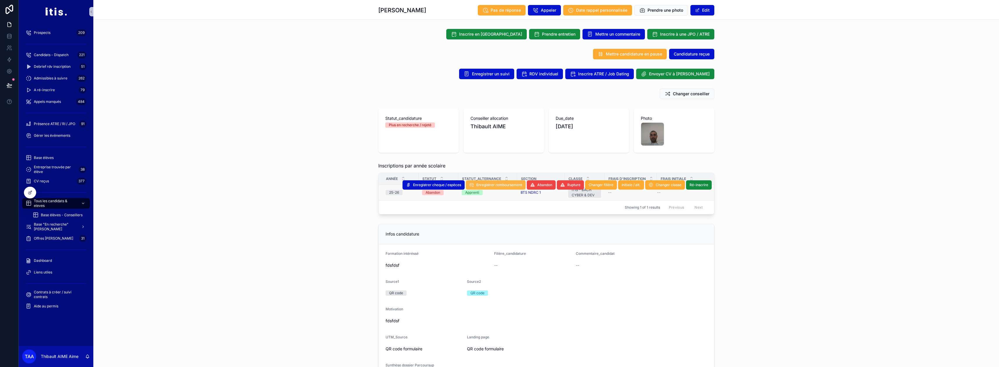
click at [492, 184] on span "Enregistrer remboursement" at bounding box center [500, 184] width 46 height 5
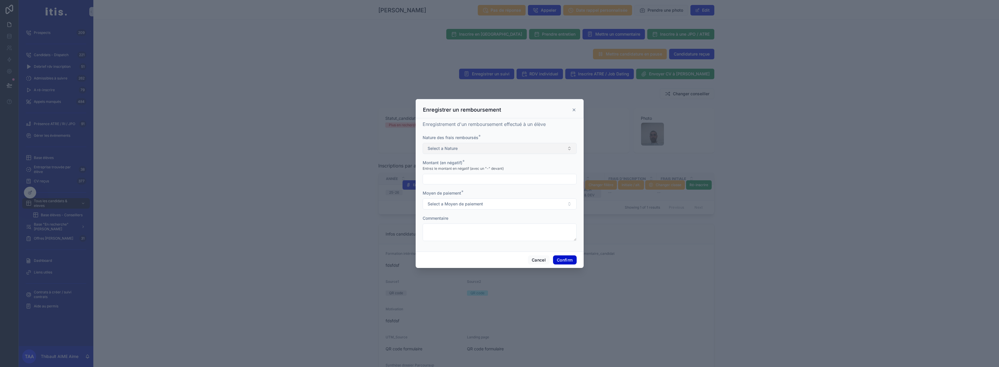
click at [458, 148] on button "Select a Nature" at bounding box center [500, 148] width 154 height 11
click at [452, 174] on div "Frais de dossier" at bounding box center [441, 173] width 26 height 5
click at [559, 151] on button "Frais de dossier" at bounding box center [500, 148] width 154 height 11
click at [465, 181] on div "Frais initiale (scolarité)" at bounding box center [446, 182] width 37 height 5
click at [460, 179] on input "text" at bounding box center [499, 179] width 153 height 8
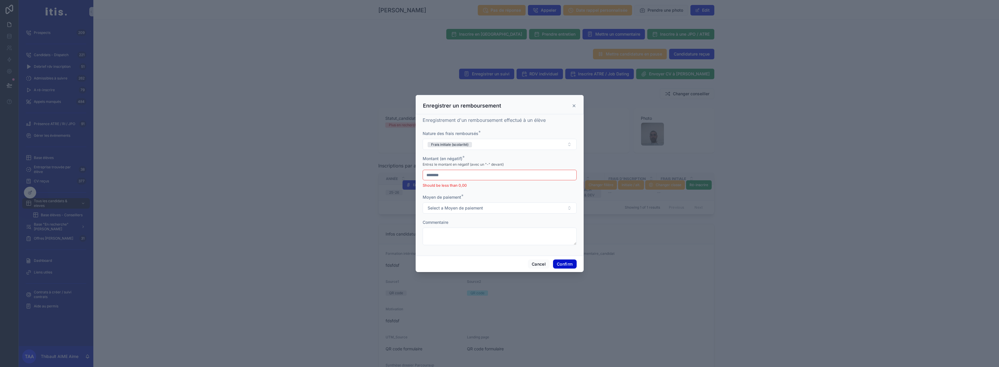
click at [472, 194] on form "Nature des frais remboursés * Frais initiale (scolarité) Montant (en négatif) *…" at bounding box center [500, 190] width 154 height 120
drag, startPoint x: 448, startPoint y: 178, endPoint x: 407, endPoint y: 176, distance: 41.8
click at [407, 176] on div "Enregistrer un remboursement Enregistrement d'un remboursement effectué à un él…" at bounding box center [499, 183] width 999 height 367
type input "****"
click at [330, 172] on div at bounding box center [499, 183] width 999 height 367
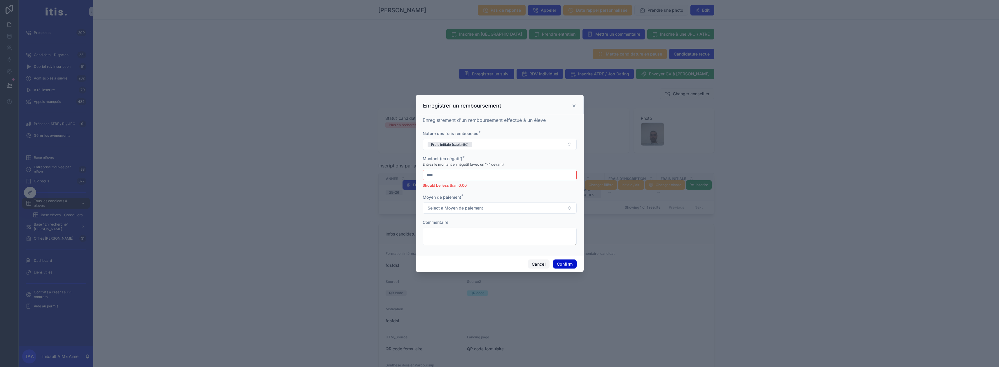
click at [535, 264] on button "Cancel" at bounding box center [539, 263] width 22 height 9
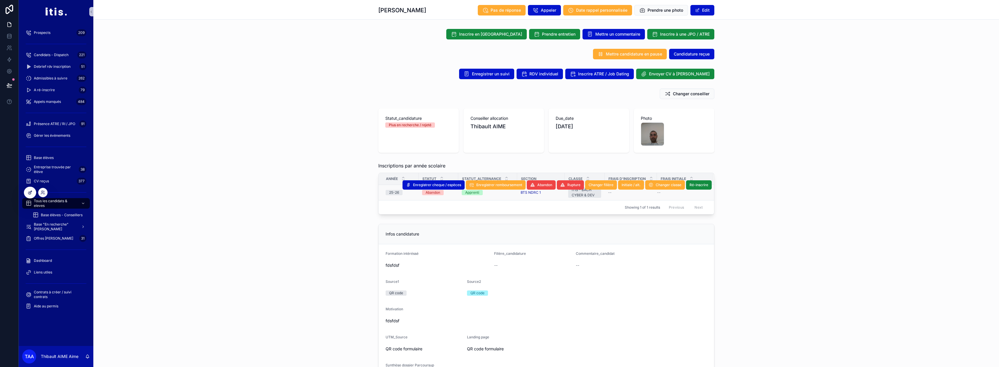
click at [32, 194] on icon at bounding box center [30, 192] width 5 height 5
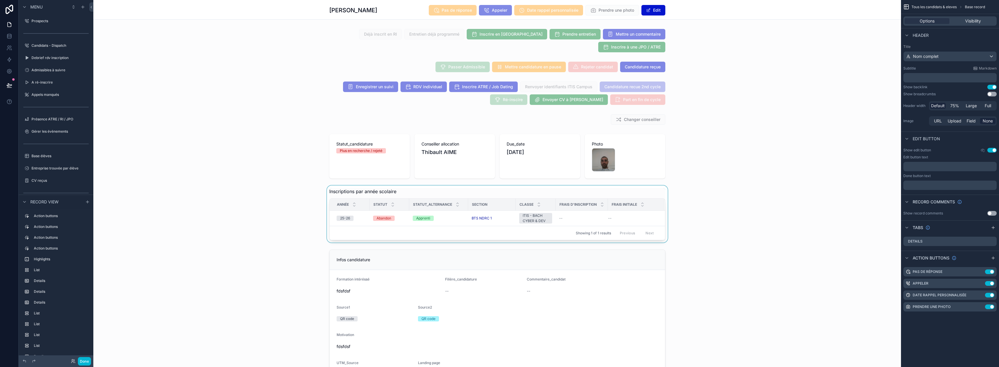
click at [431, 194] on div "scrollable content" at bounding box center [497, 213] width 808 height 57
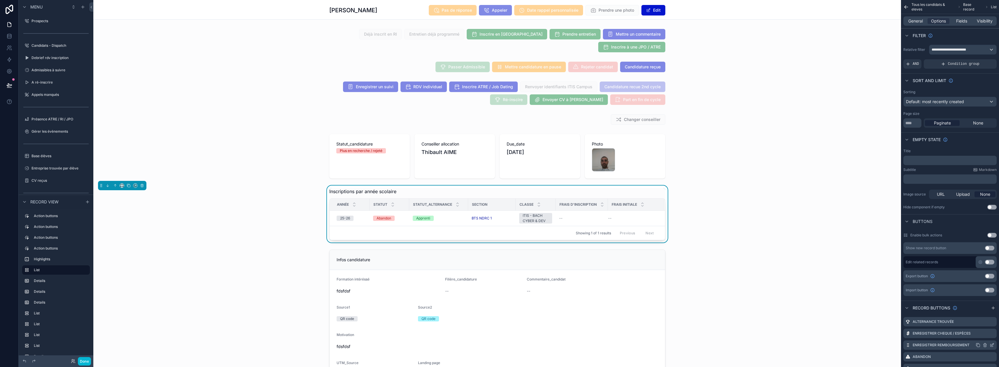
click at [994, 344] on icon "scrollable content" at bounding box center [992, 345] width 3 height 3
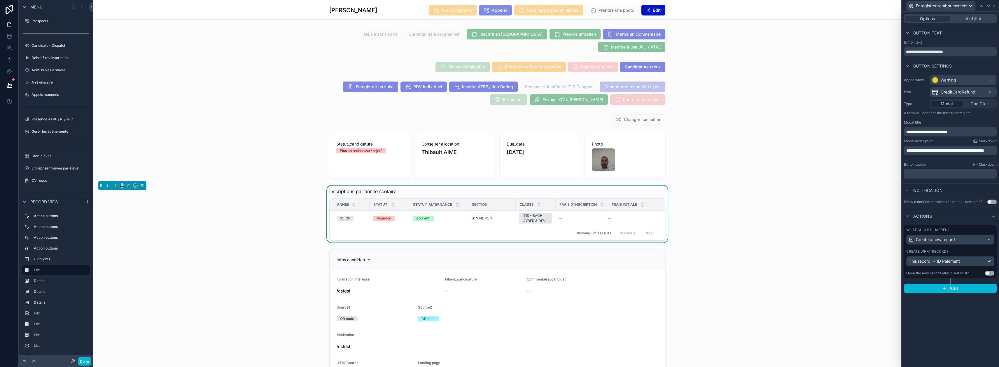
click at [951, 249] on div "What should happen? Create a new record Create what record? This record ID Paie…" at bounding box center [950, 251] width 93 height 53
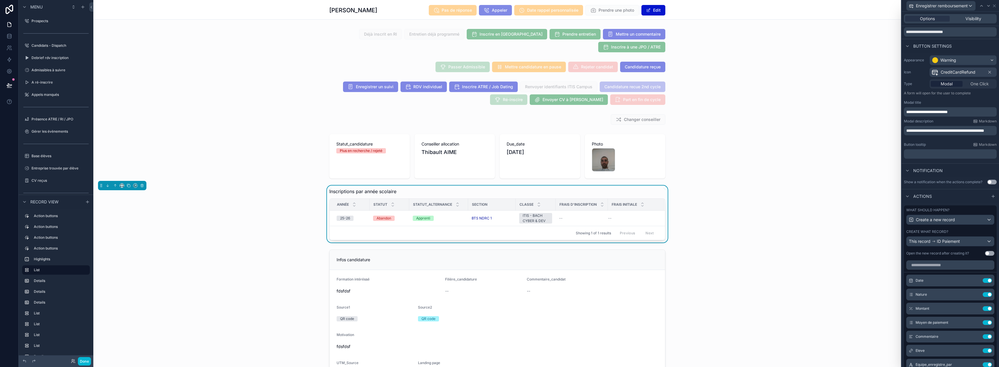
scroll to position [29, 0]
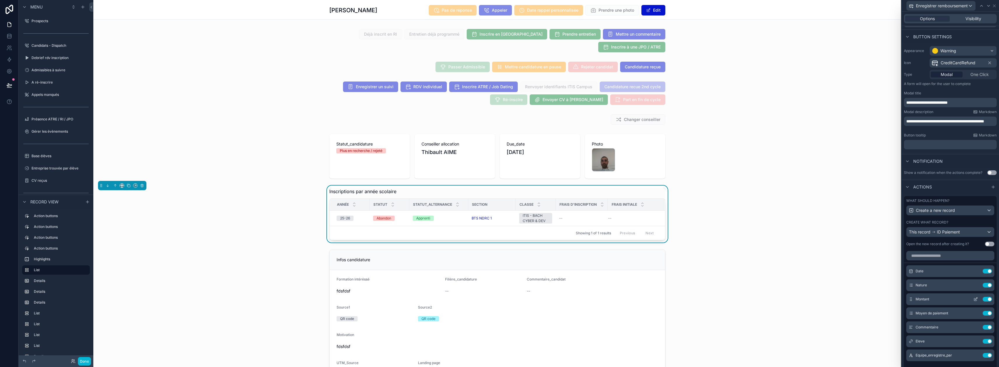
click at [974, 299] on icon at bounding box center [976, 298] width 5 height 5
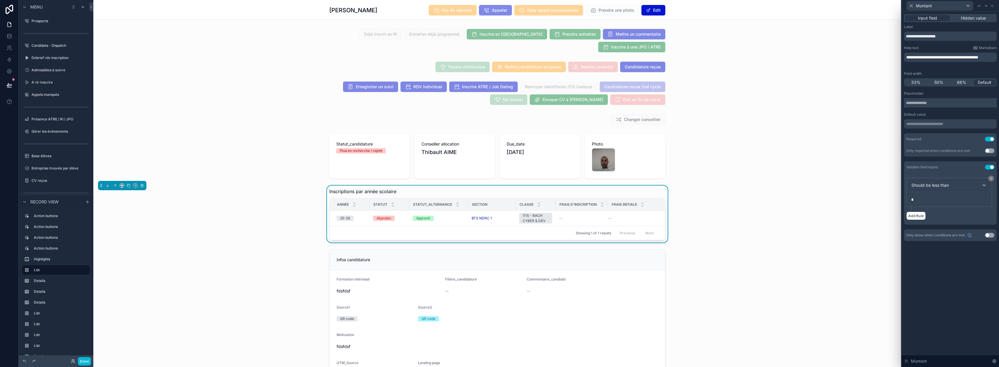
click at [943, 103] on input "text" at bounding box center [950, 102] width 93 height 9
click at [945, 114] on div "Default value" at bounding box center [950, 114] width 93 height 5
click at [945, 121] on p "**********" at bounding box center [951, 124] width 89 height 6
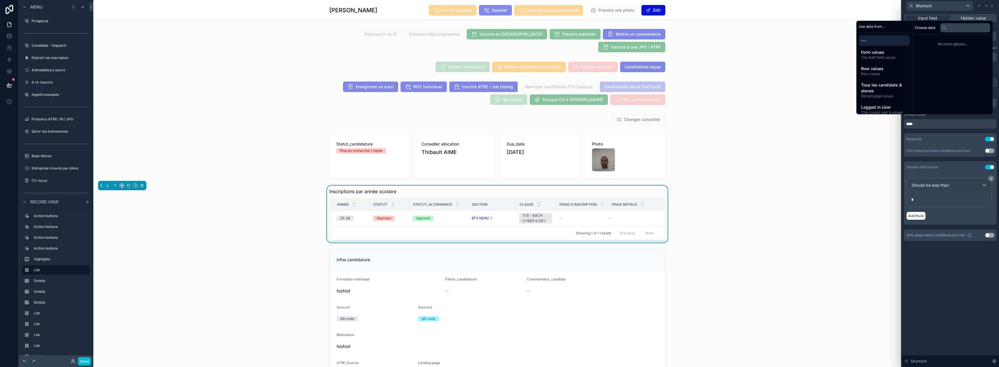
click at [950, 130] on div "Placeholder Default value **** Required Use setting Only required when conditio…" at bounding box center [950, 157] width 93 height 133
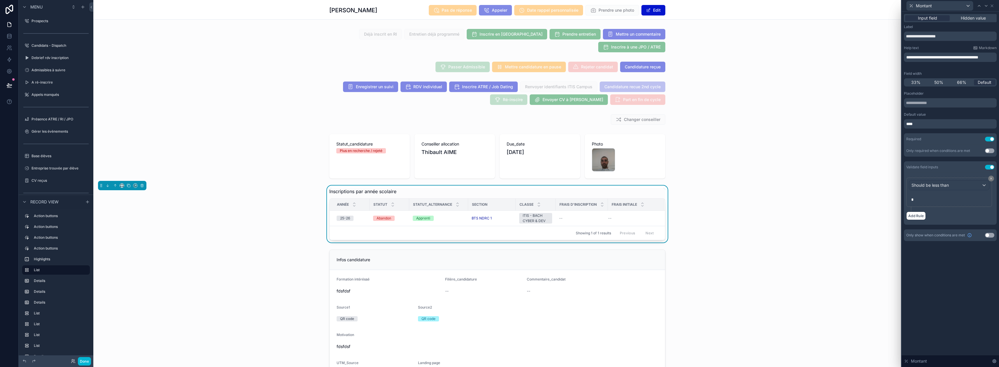
click at [936, 110] on div "Placeholder Default value **** Required Use setting Only required when conditio…" at bounding box center [950, 157] width 93 height 133
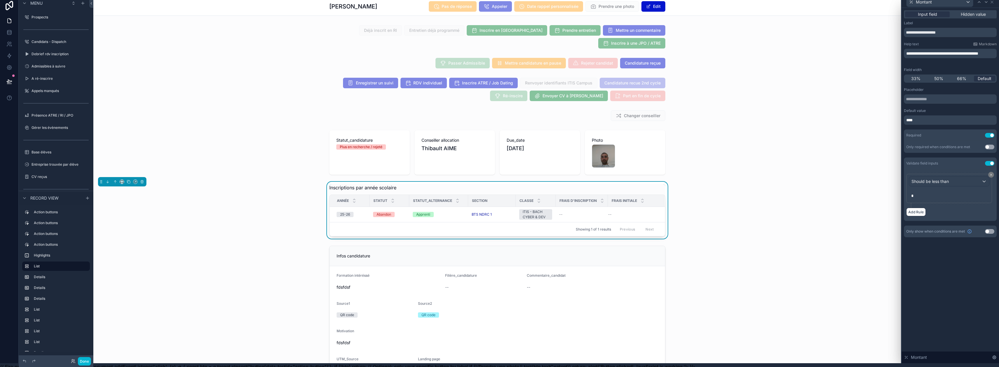
scroll to position [0, 1]
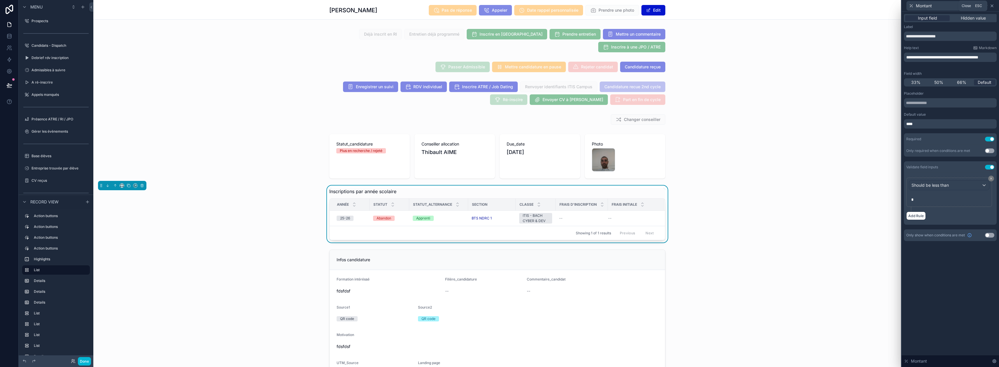
click at [995, 5] on icon at bounding box center [992, 6] width 5 height 5
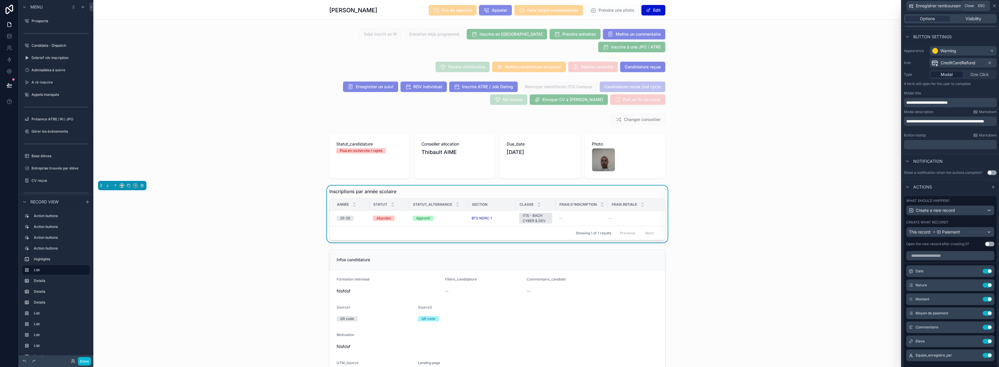
click at [997, 4] on icon at bounding box center [994, 6] width 5 height 5
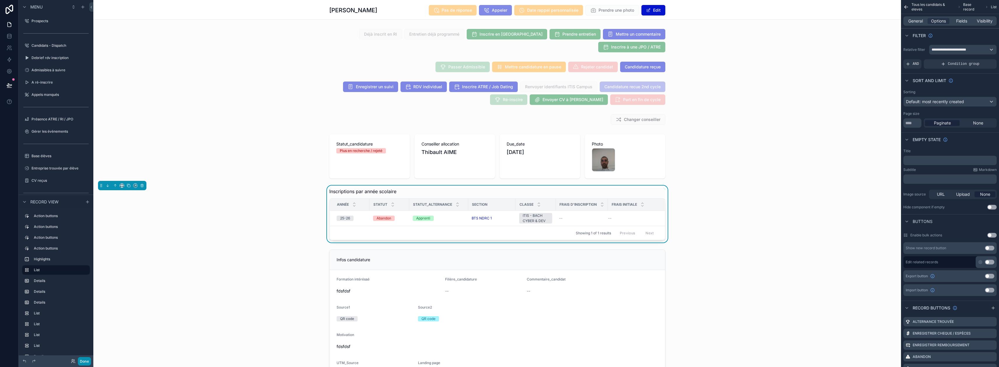
click at [84, 360] on button "Done" at bounding box center [84, 361] width 13 height 8
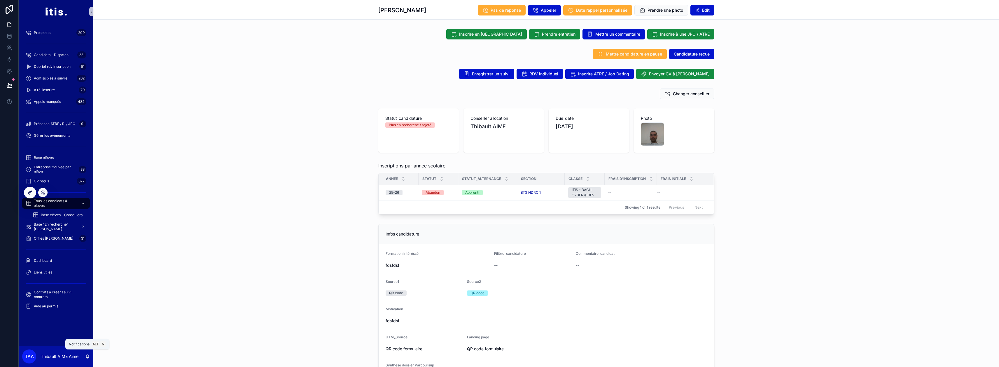
click at [33, 191] on div at bounding box center [30, 192] width 12 height 11
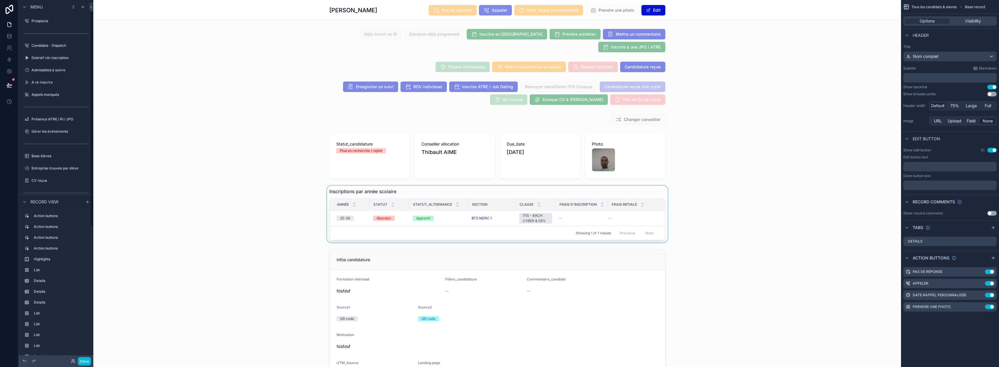
click at [416, 222] on div "scrollable content" at bounding box center [497, 213] width 808 height 57
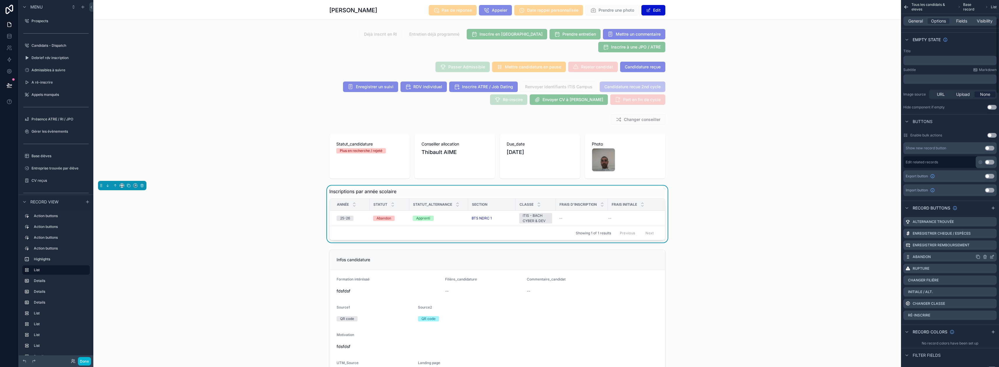
scroll to position [117, 0]
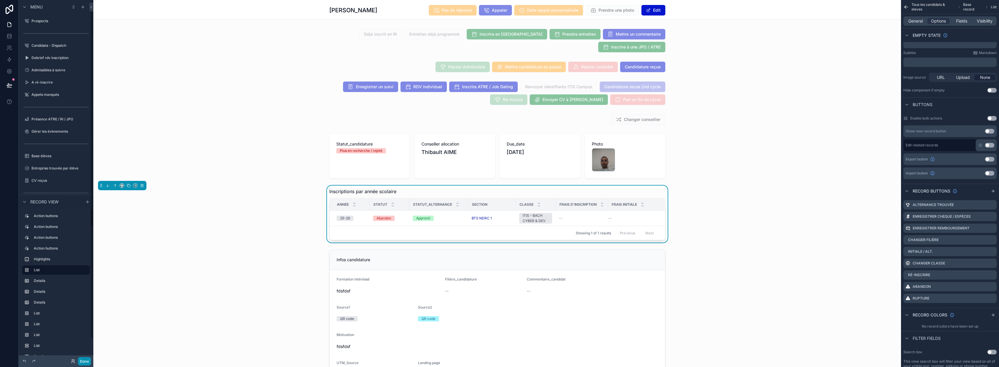
click at [84, 360] on button "Done" at bounding box center [84, 361] width 13 height 8
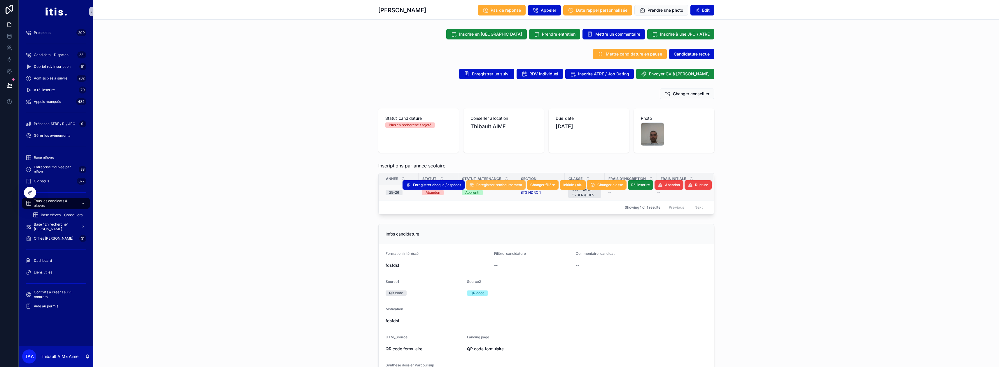
click at [492, 184] on span "Enregistrer remboursement" at bounding box center [500, 184] width 46 height 5
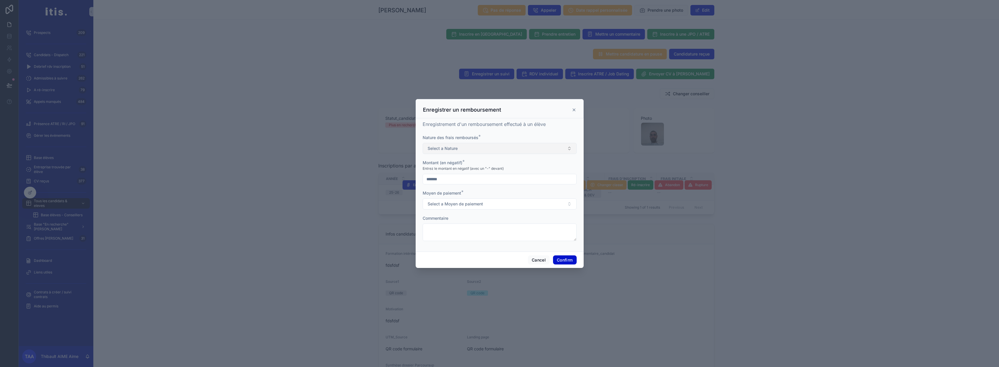
click at [492, 150] on button "Select a Nature" at bounding box center [500, 148] width 154 height 11
click at [468, 174] on div "Frais de dossier" at bounding box center [497, 173] width 151 height 9
click at [475, 204] on span "Select a Moyen de paiement" at bounding box center [455, 204] width 55 height 6
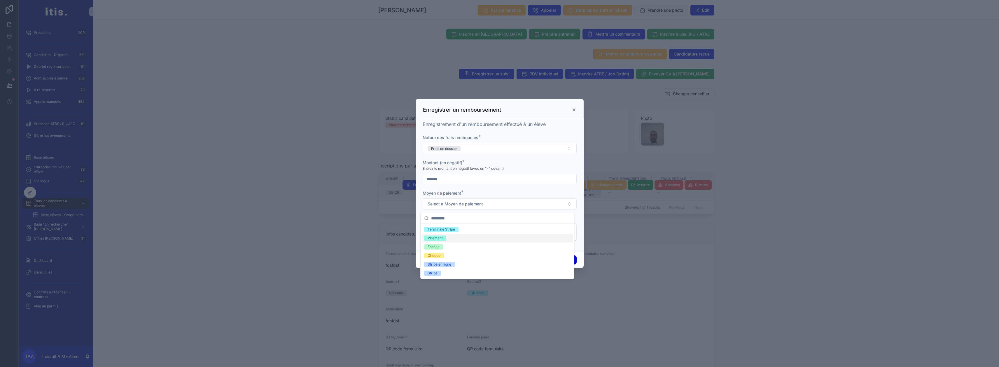
click at [450, 236] on div "Virement" at bounding box center [497, 237] width 151 height 9
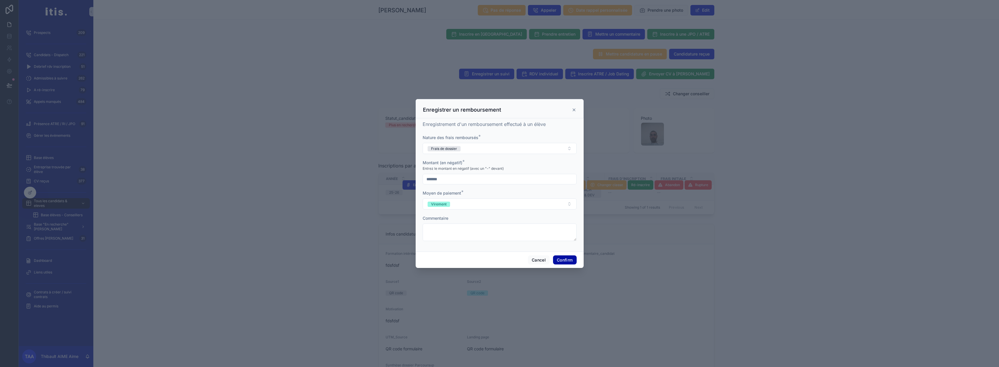
click at [560, 261] on button "Confirm" at bounding box center [564, 259] width 23 height 9
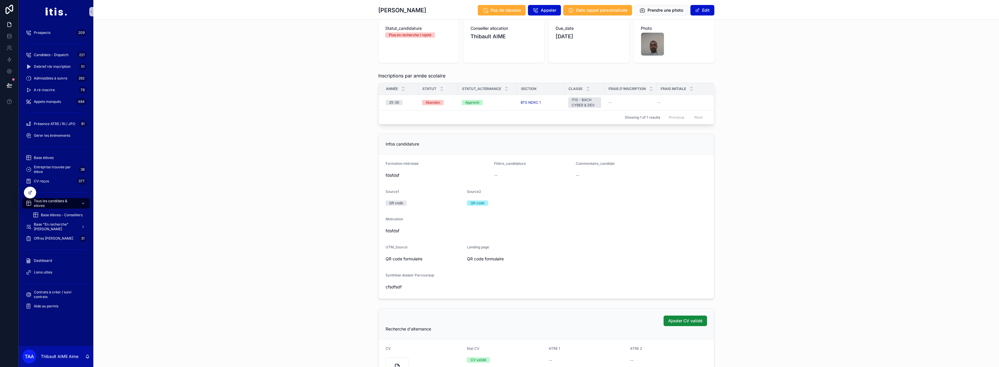
scroll to position [0, 0]
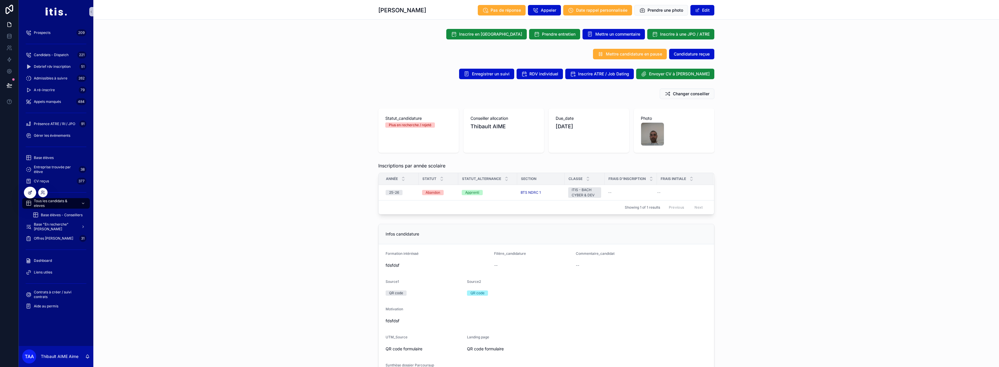
click at [31, 193] on icon at bounding box center [30, 192] width 5 height 5
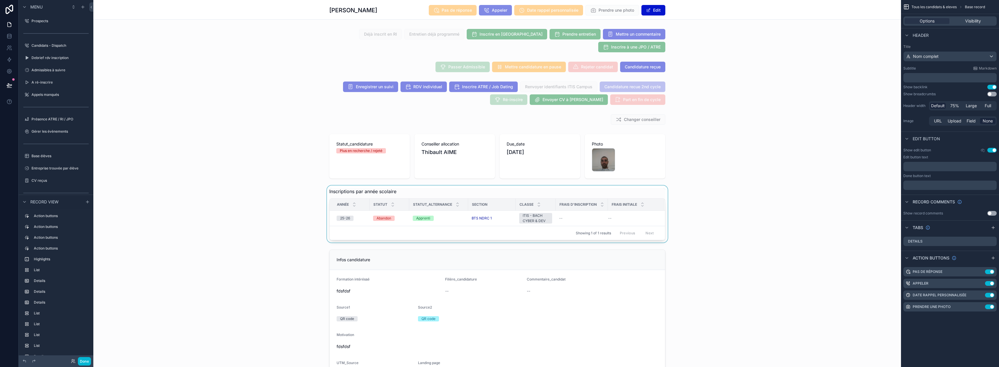
click at [408, 220] on div "scrollable content" at bounding box center [497, 213] width 808 height 57
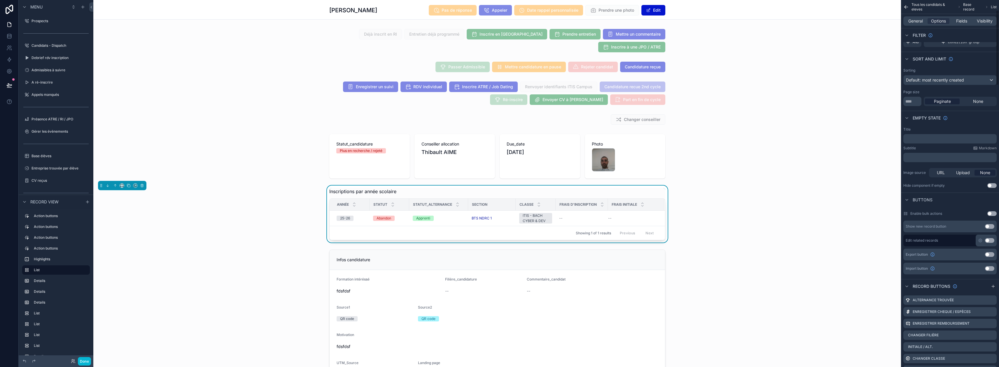
scroll to position [58, 0]
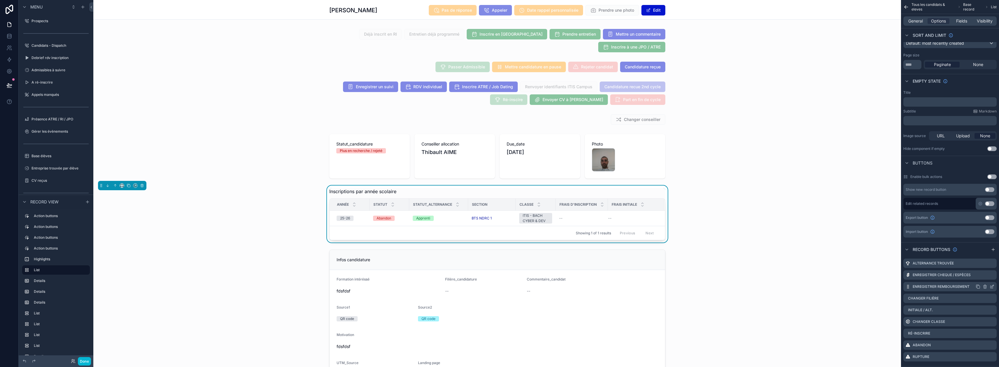
click at [995, 286] on icon "scrollable content" at bounding box center [992, 286] width 5 height 5
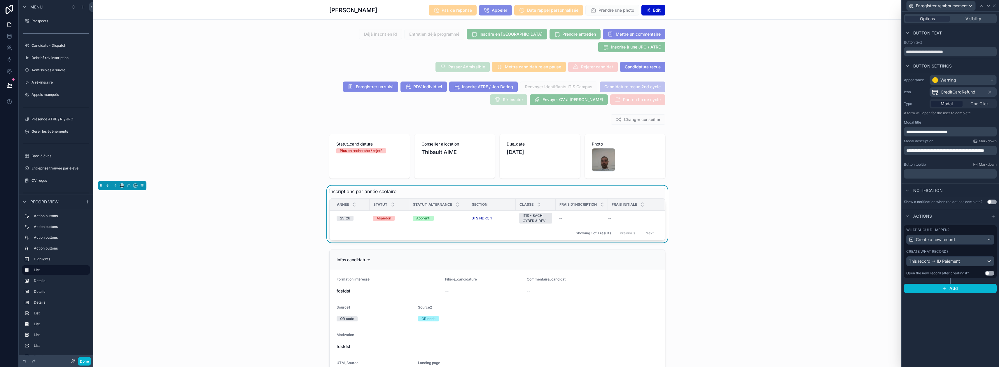
click at [971, 252] on div "Create what record?" at bounding box center [951, 251] width 88 height 5
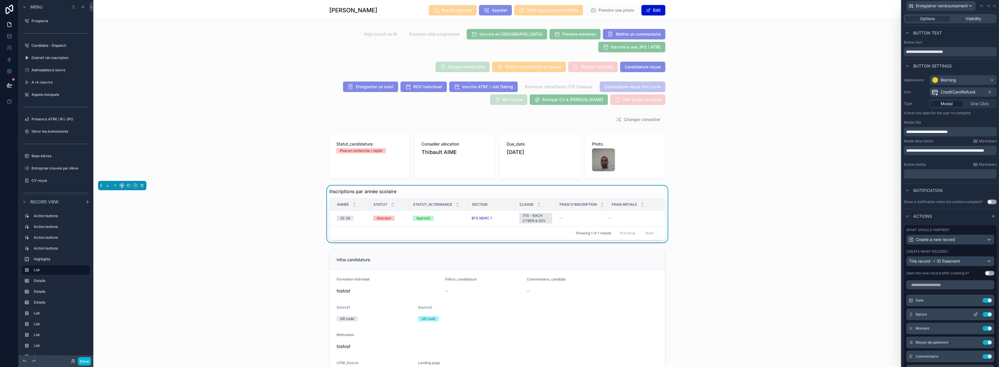
click at [974, 314] on icon at bounding box center [976, 314] width 5 height 5
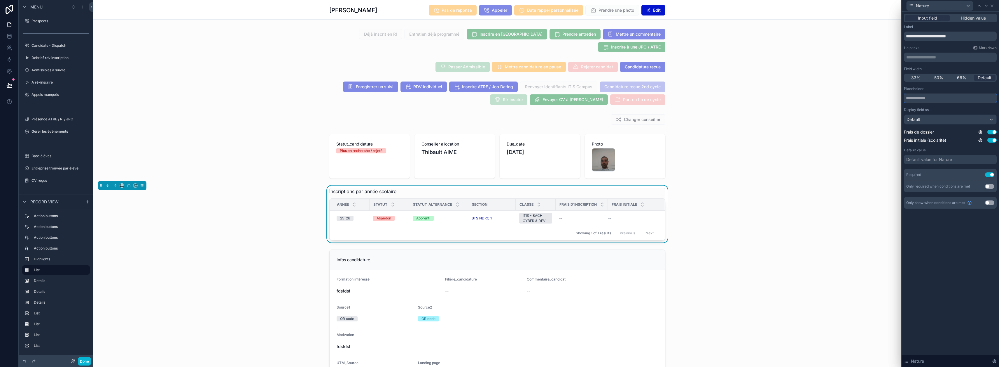
click at [946, 99] on input "text" at bounding box center [950, 97] width 93 height 9
click at [953, 121] on div "Default" at bounding box center [951, 119] width 92 height 9
click at [945, 113] on div at bounding box center [950, 183] width 97 height 367
click at [957, 162] on div "Default value for Nature" at bounding box center [950, 159] width 93 height 9
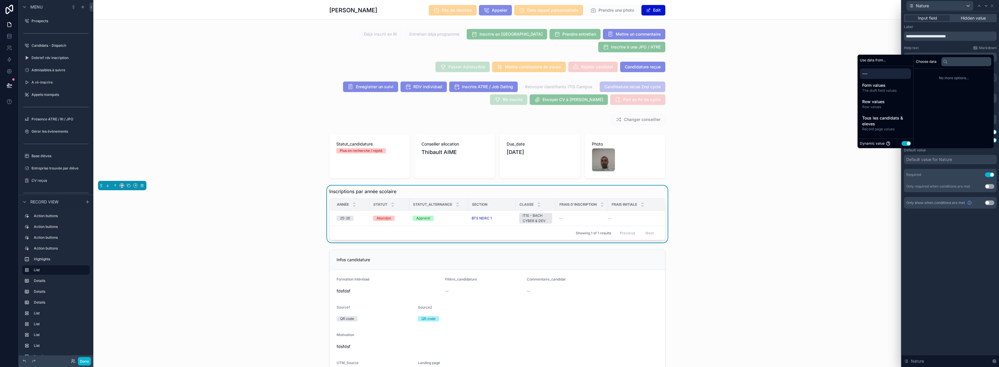
click at [911, 146] on button "Use setting" at bounding box center [906, 143] width 9 height 5
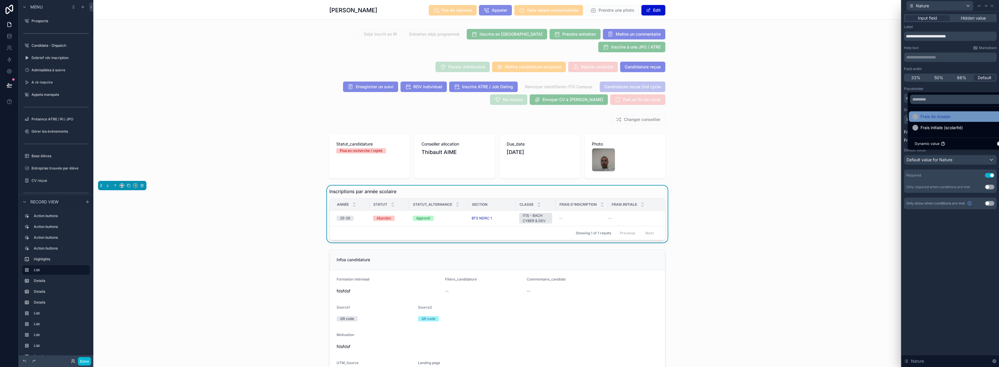
click at [942, 120] on span "Frais de dossier" at bounding box center [936, 116] width 30 height 7
click at [960, 230] on div "**********" at bounding box center [950, 189] width 97 height 355
click at [84, 360] on button "Done" at bounding box center [84, 361] width 13 height 8
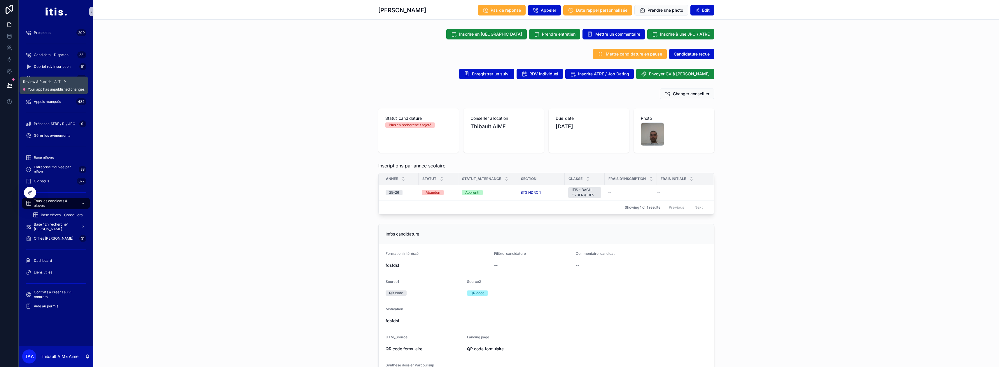
click at [9, 81] on button at bounding box center [9, 85] width 13 height 16
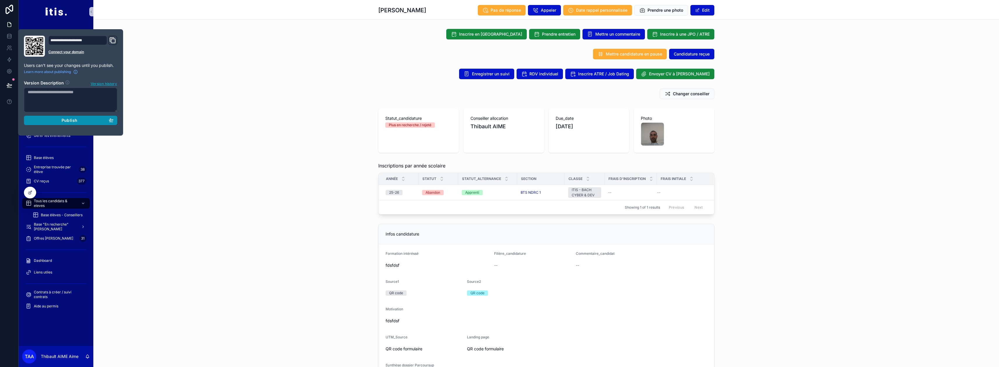
click at [56, 118] on div "Publish" at bounding box center [71, 120] width 86 height 5
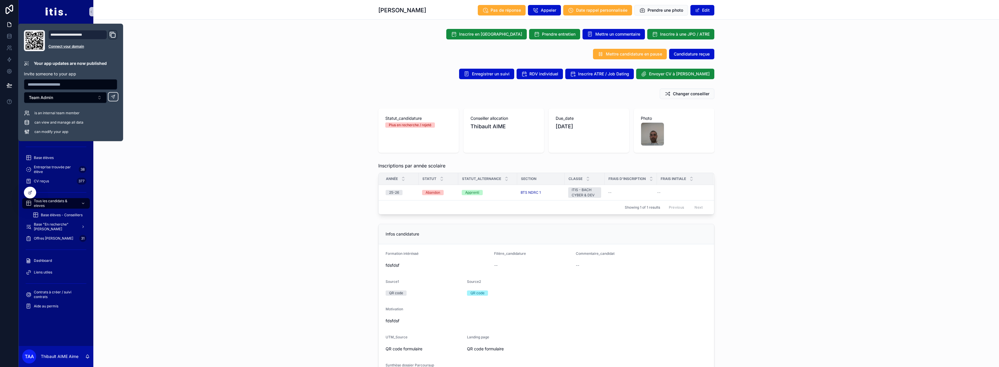
click at [266, 177] on div "Inscriptions par année scolaire Année Statut Statut_alternance Section Classe F…" at bounding box center [546, 188] width 906 height 57
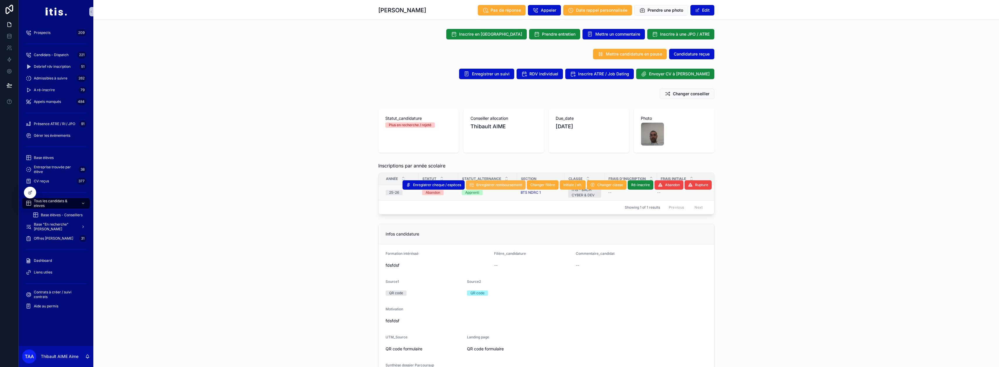
click at [497, 188] on button "Enregistrer remboursement" at bounding box center [496, 184] width 60 height 9
